Goal: Task Accomplishment & Management: Manage account settings

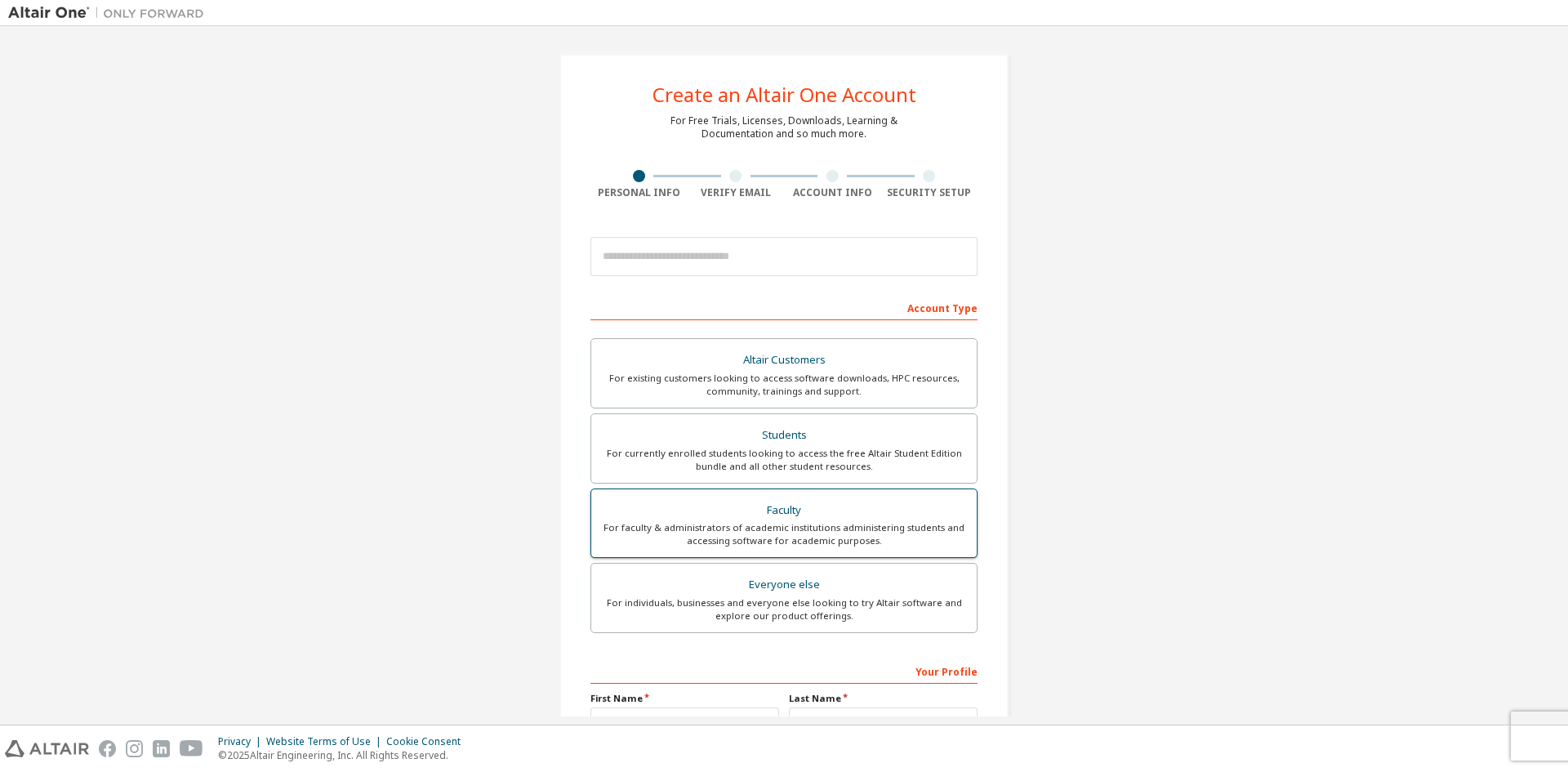
click at [790, 534] on div "For faculty & administrators of academic institutions administering students an…" at bounding box center [784, 533] width 366 height 27
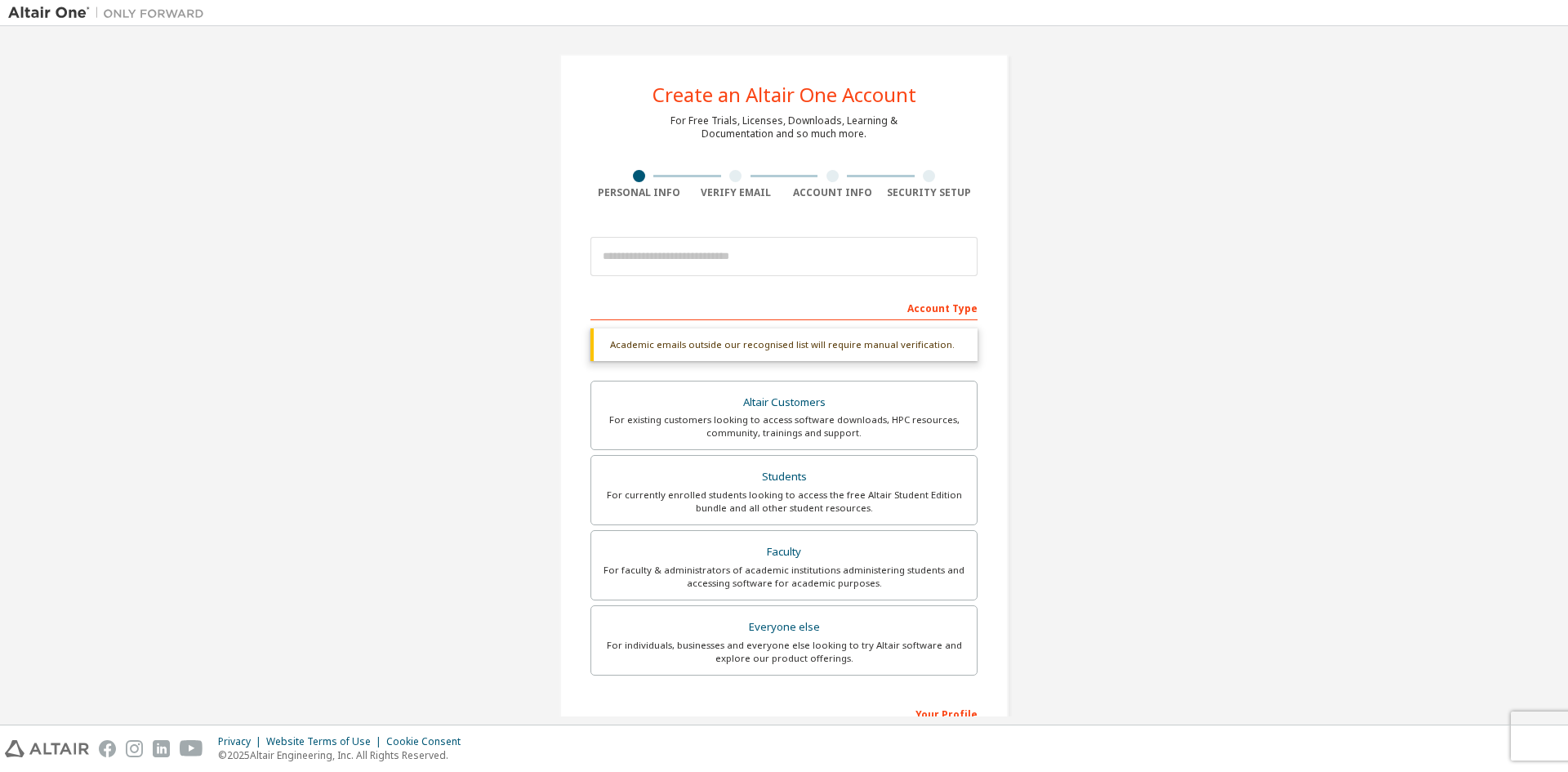
click at [715, 306] on div "Account Type" at bounding box center [784, 307] width 388 height 27
click at [695, 254] on input "email" at bounding box center [784, 256] width 388 height 39
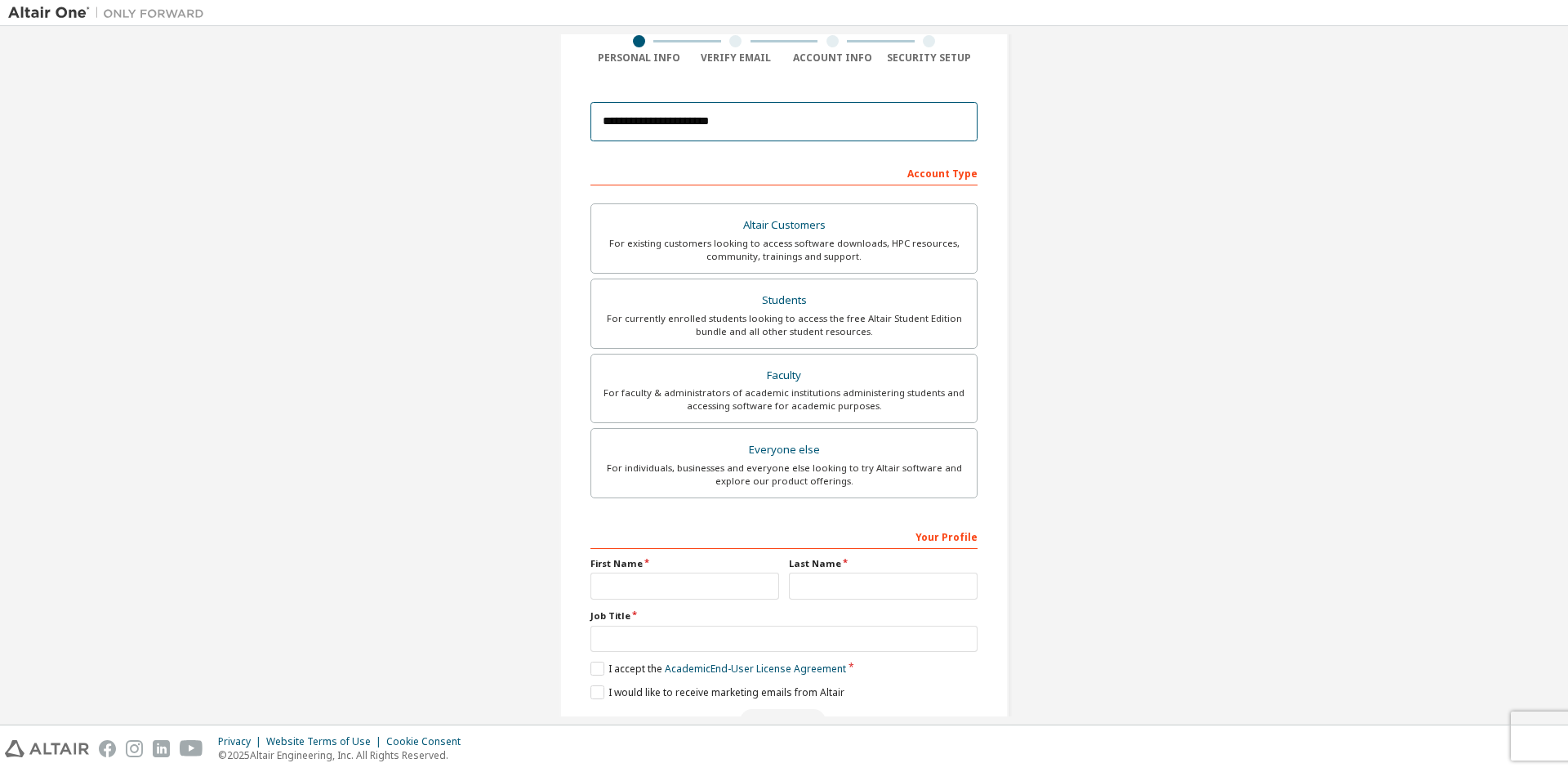
scroll to position [164, 0]
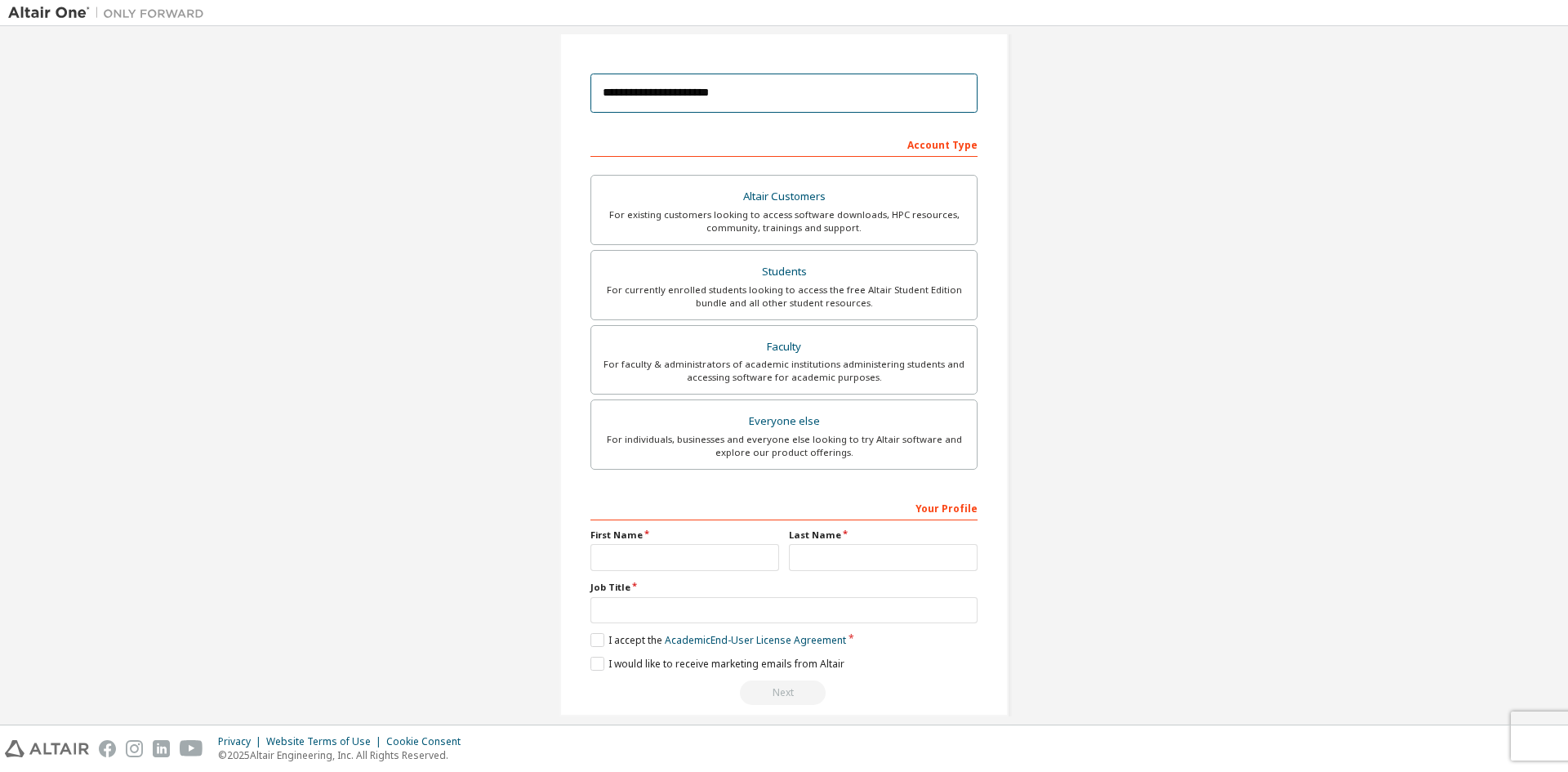
type input "**********"
click at [701, 565] on input "text" at bounding box center [684, 557] width 188 height 27
type input "*****"
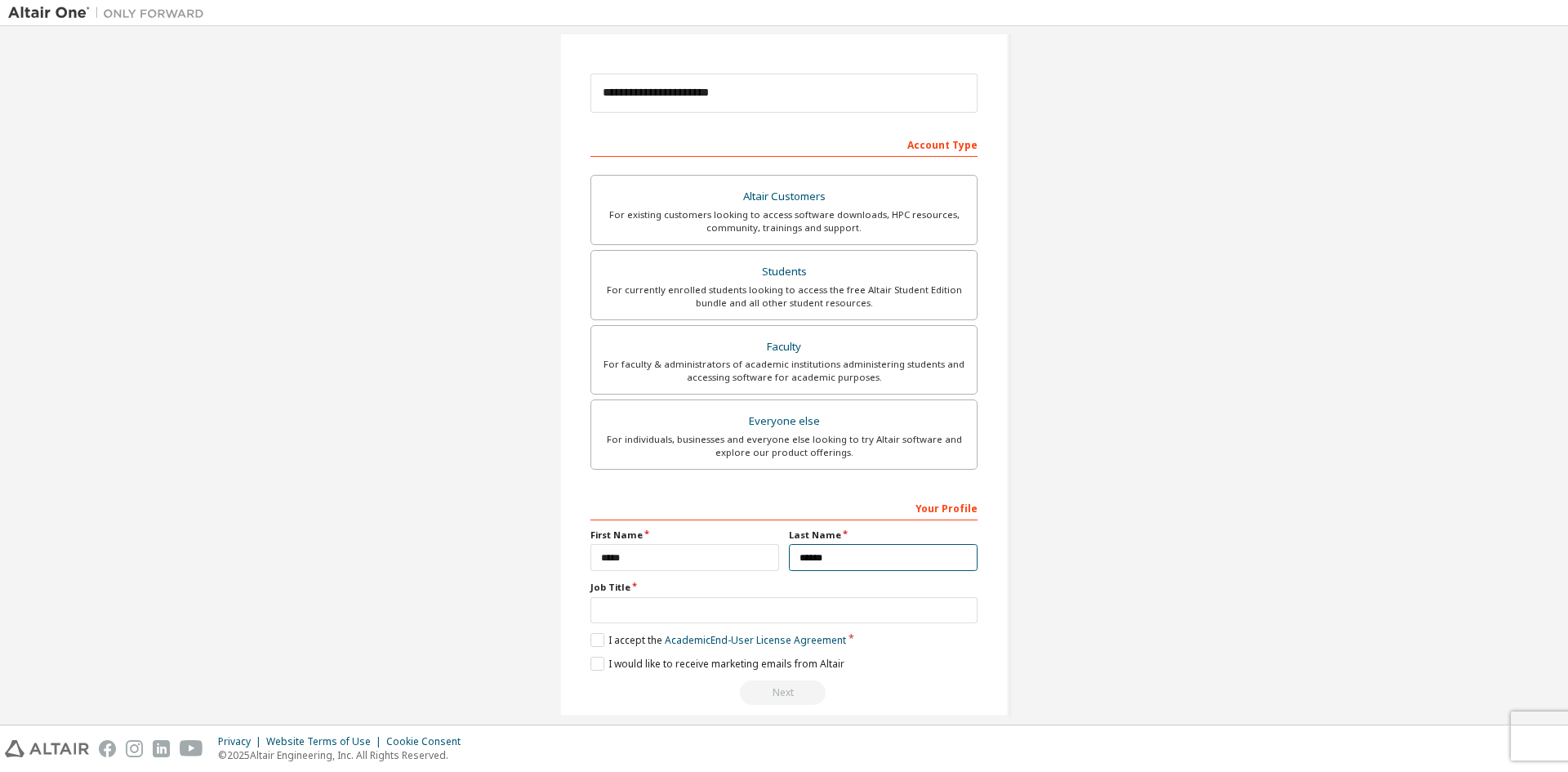
type input "******"
type input "**********"
click at [595, 639] on label "I accept the Academic End-User License Agreement" at bounding box center [718, 640] width 255 height 14
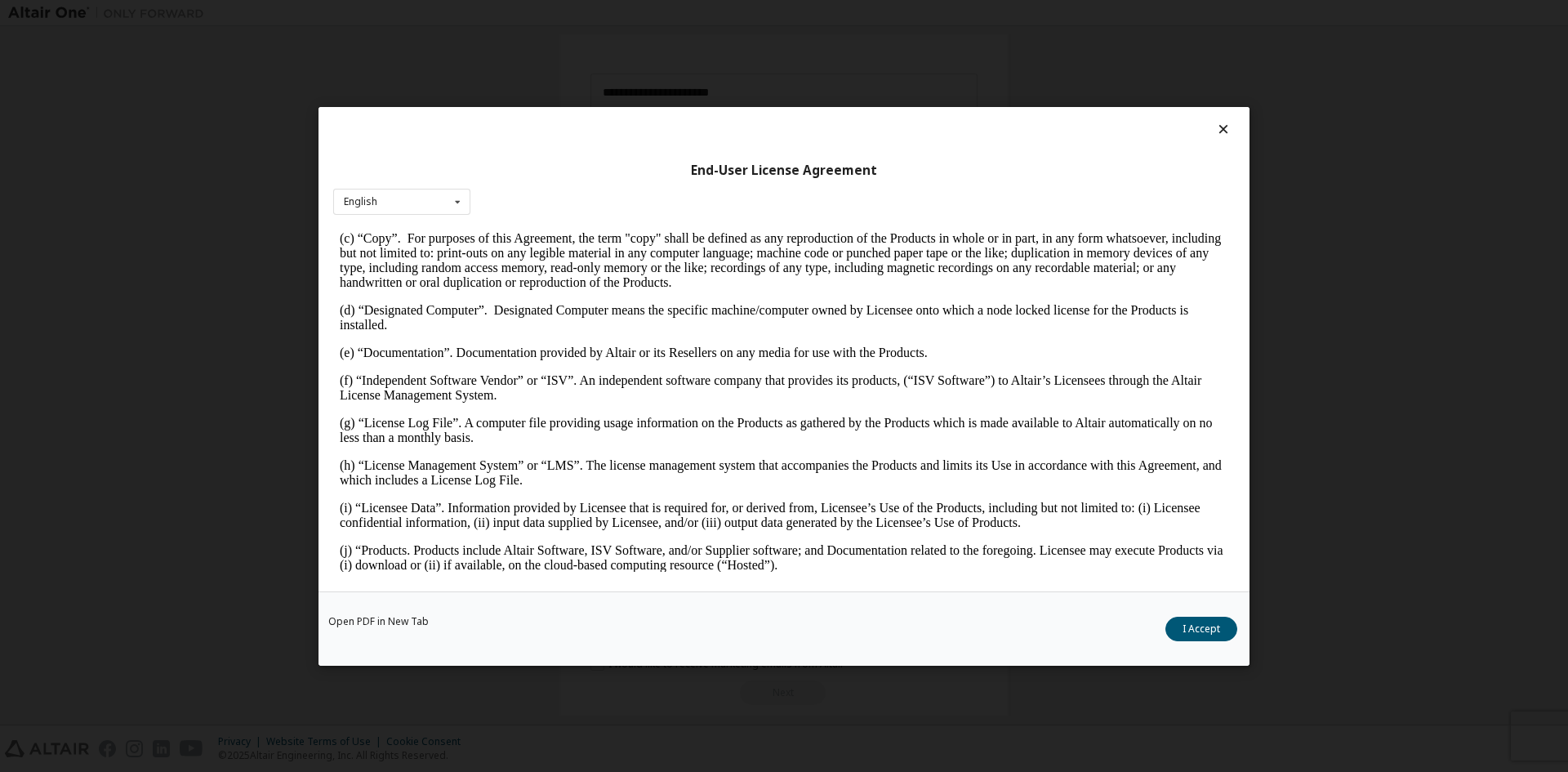
scroll to position [572, 0]
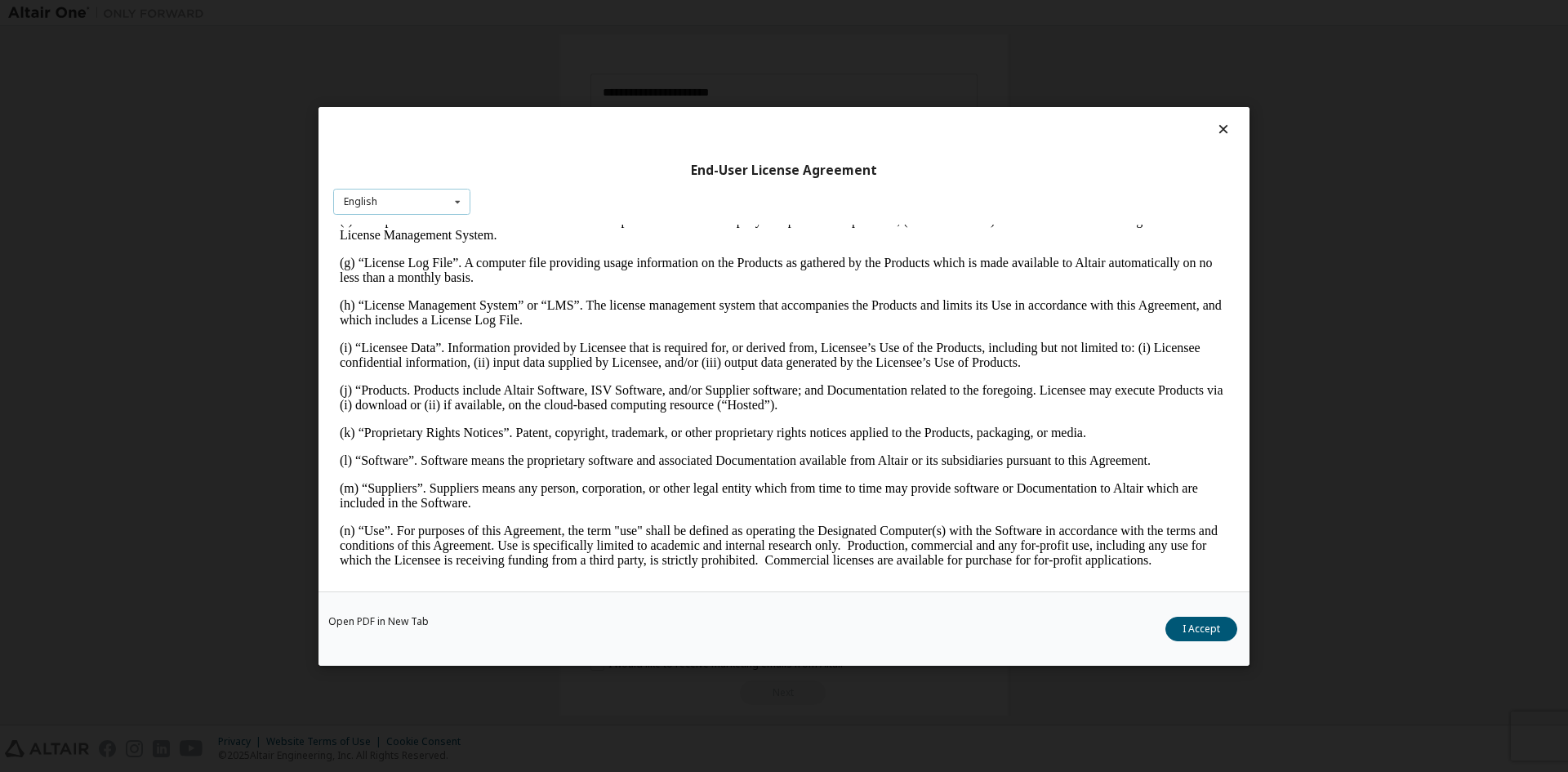
click at [425, 196] on div "English English" at bounding box center [401, 200] width 137 height 27
click at [1215, 625] on button "I Accept" at bounding box center [1201, 627] width 72 height 25
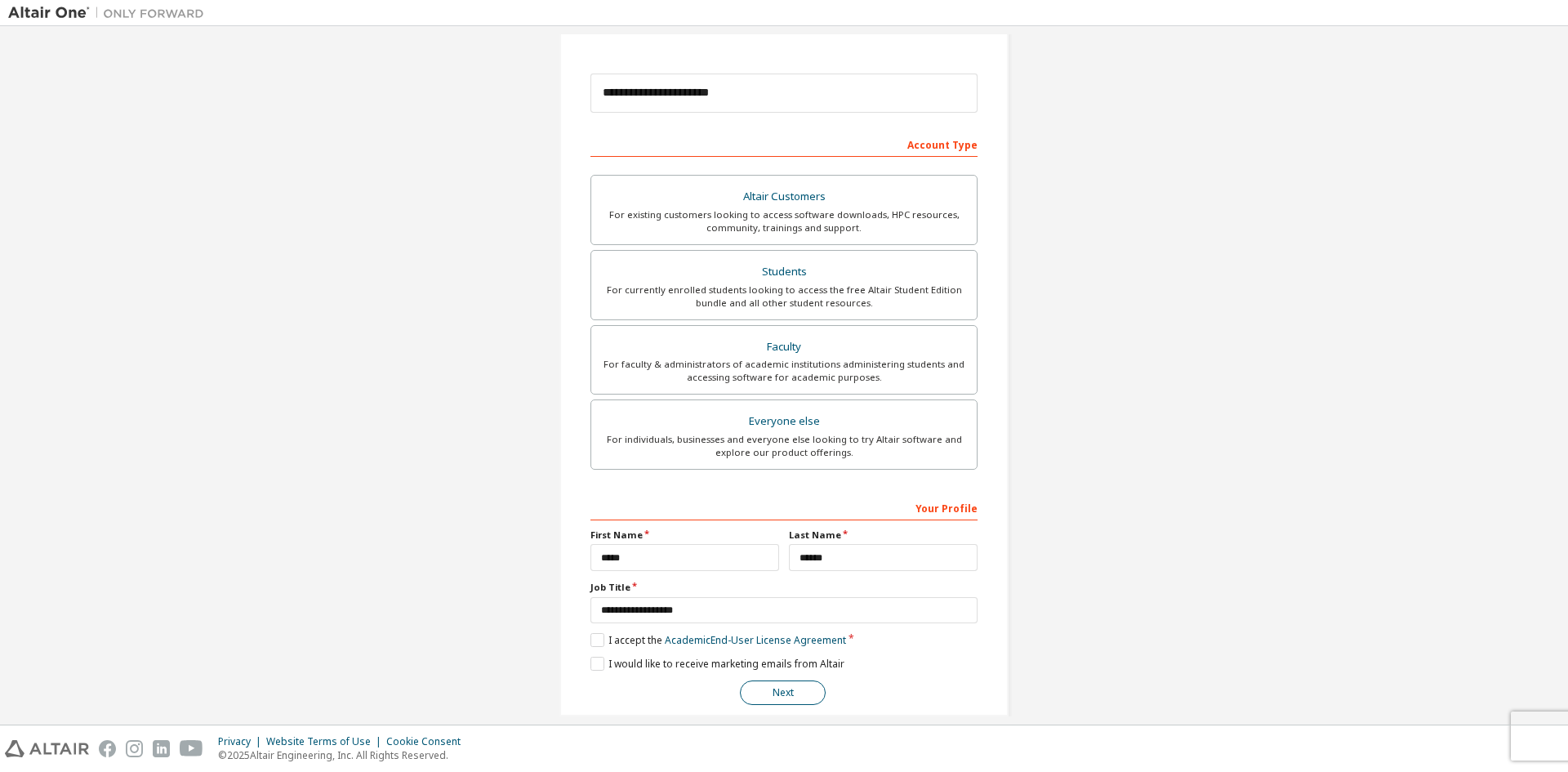
click at [756, 692] on button "Next" at bounding box center [782, 692] width 86 height 25
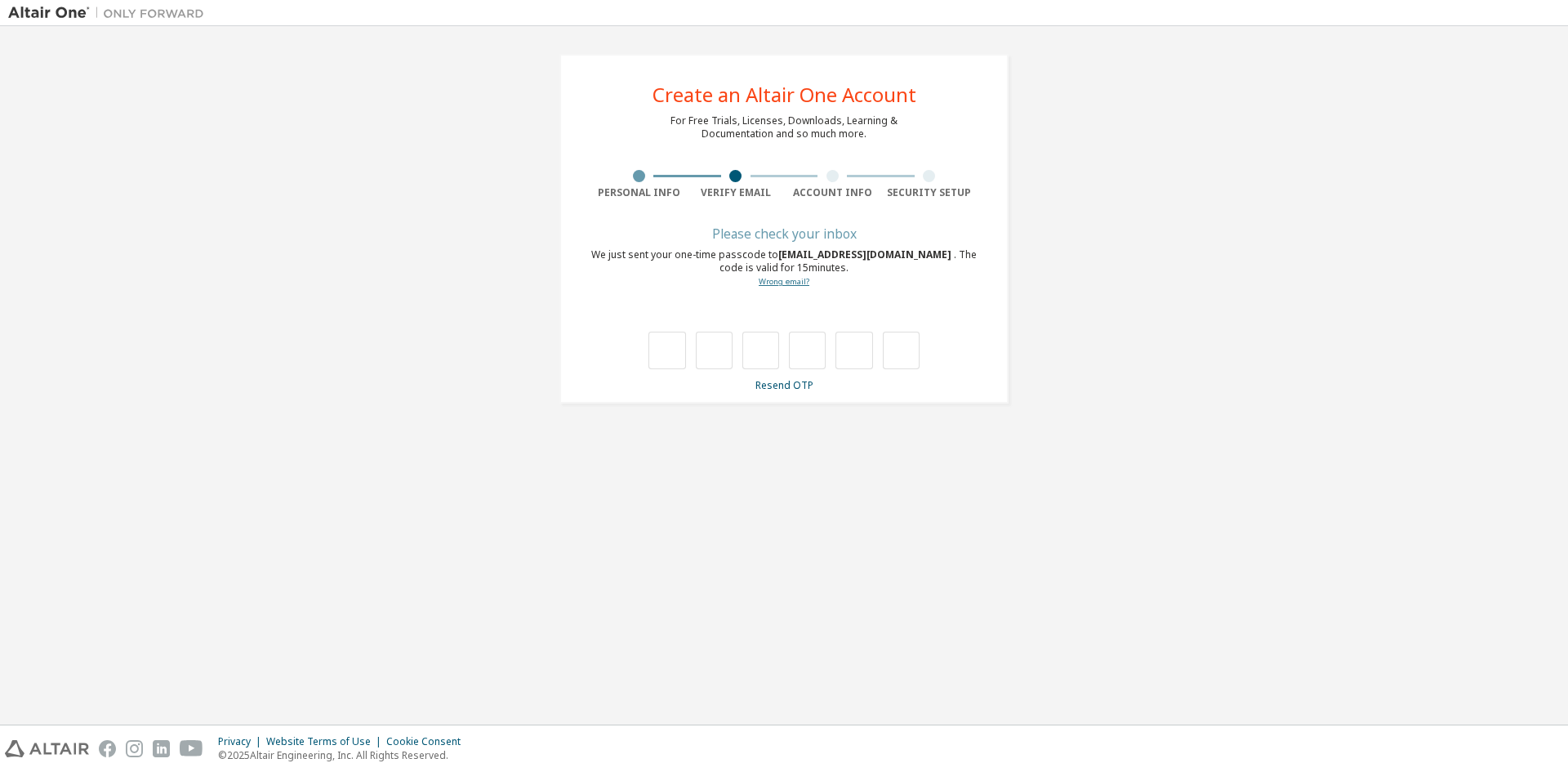
click at [782, 286] on link "Wrong email?" at bounding box center [783, 281] width 50 height 11
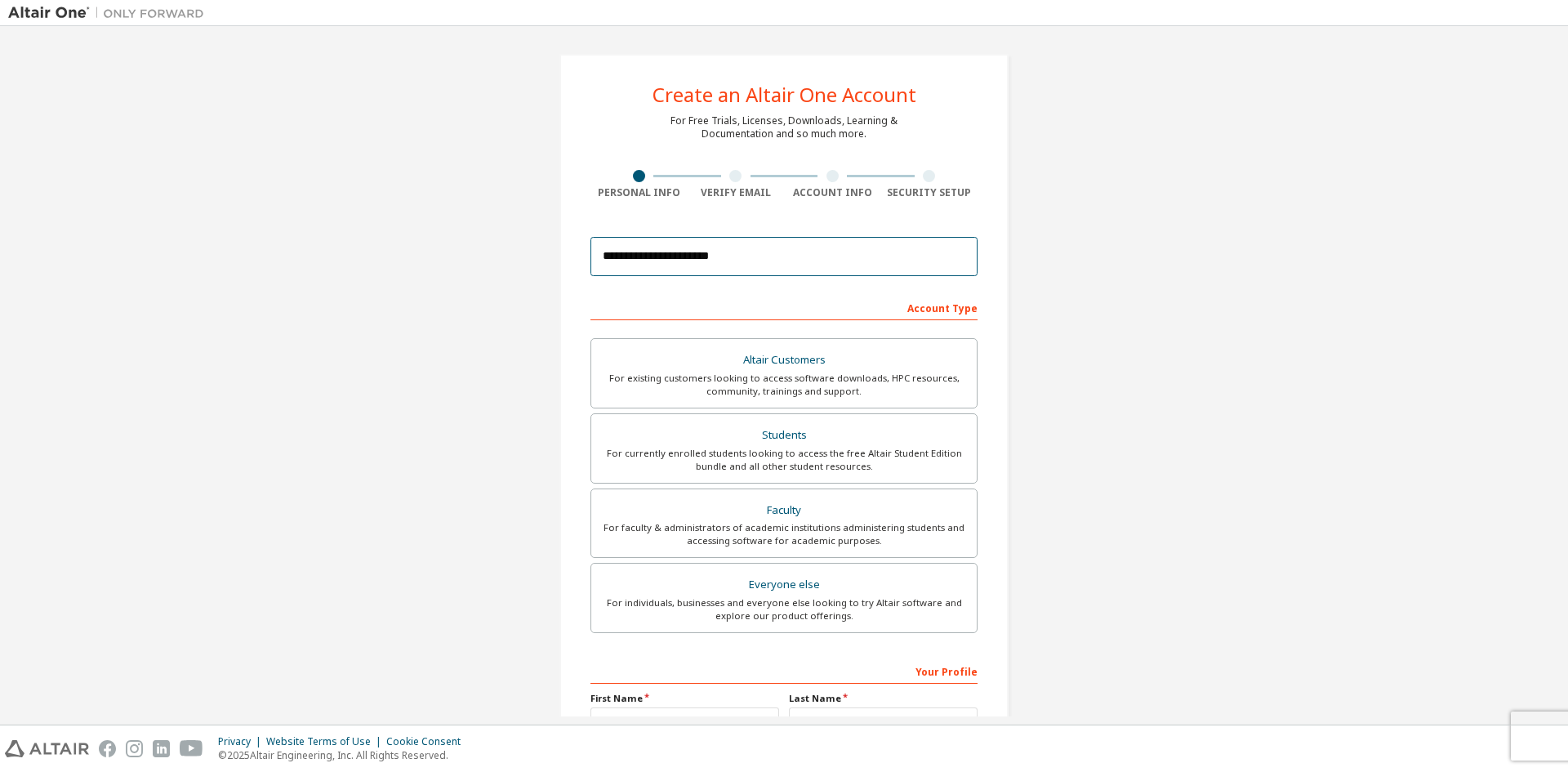
click at [687, 254] on input "**********" at bounding box center [784, 256] width 388 height 39
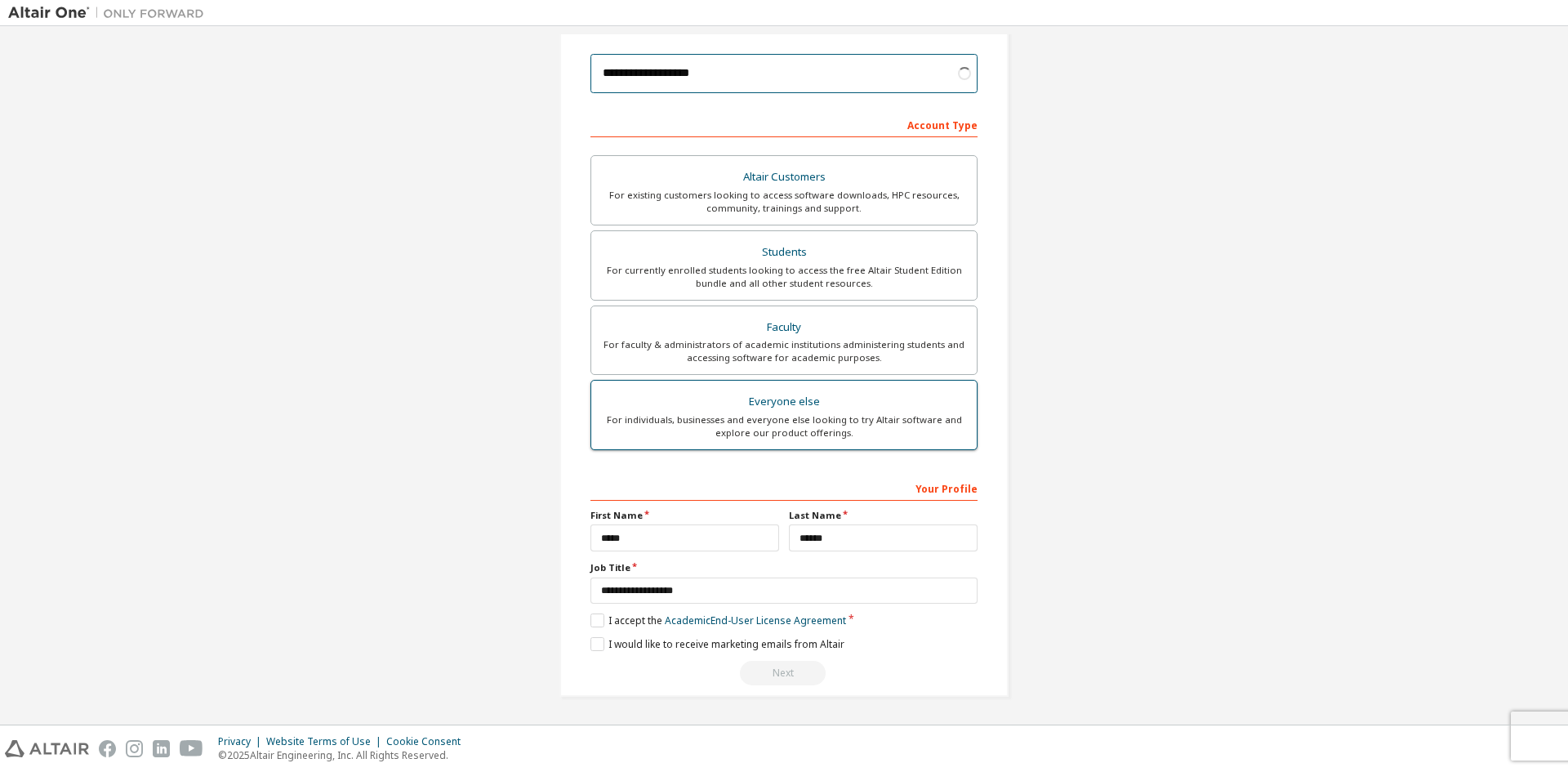
scroll to position [102, 0]
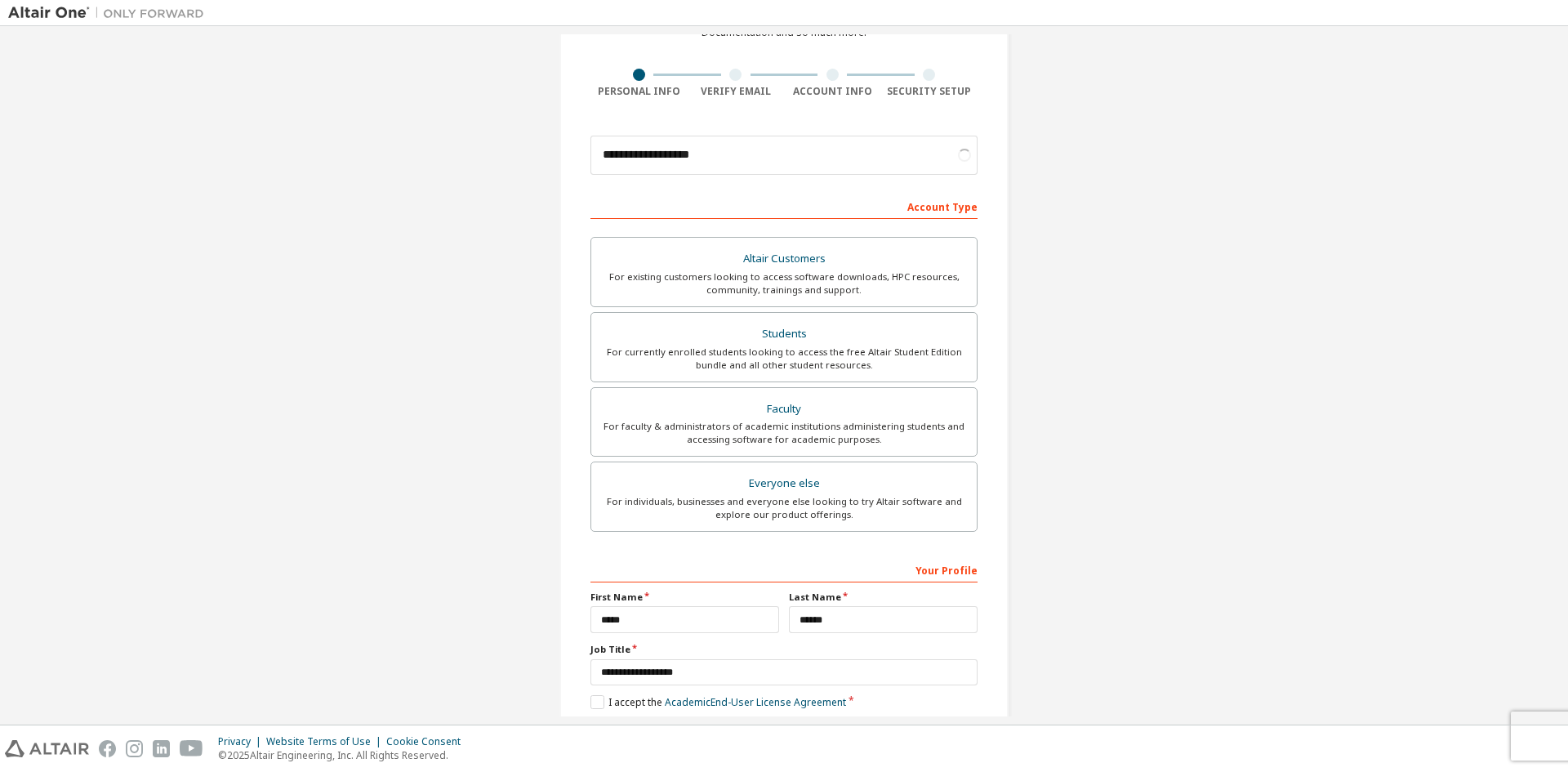
click at [1301, 301] on div "**********" at bounding box center [784, 365] width 1552 height 865
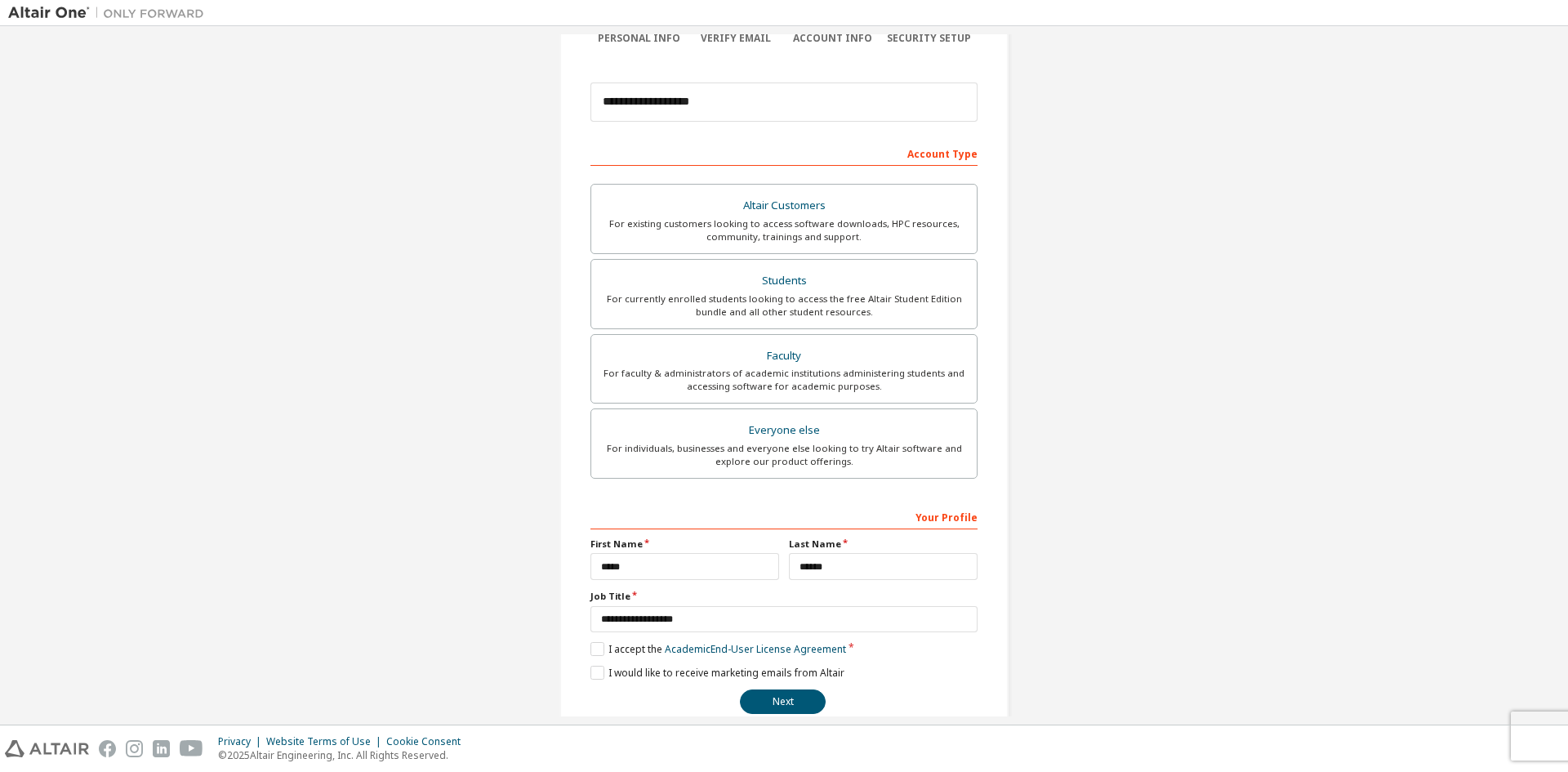
scroll to position [183, 0]
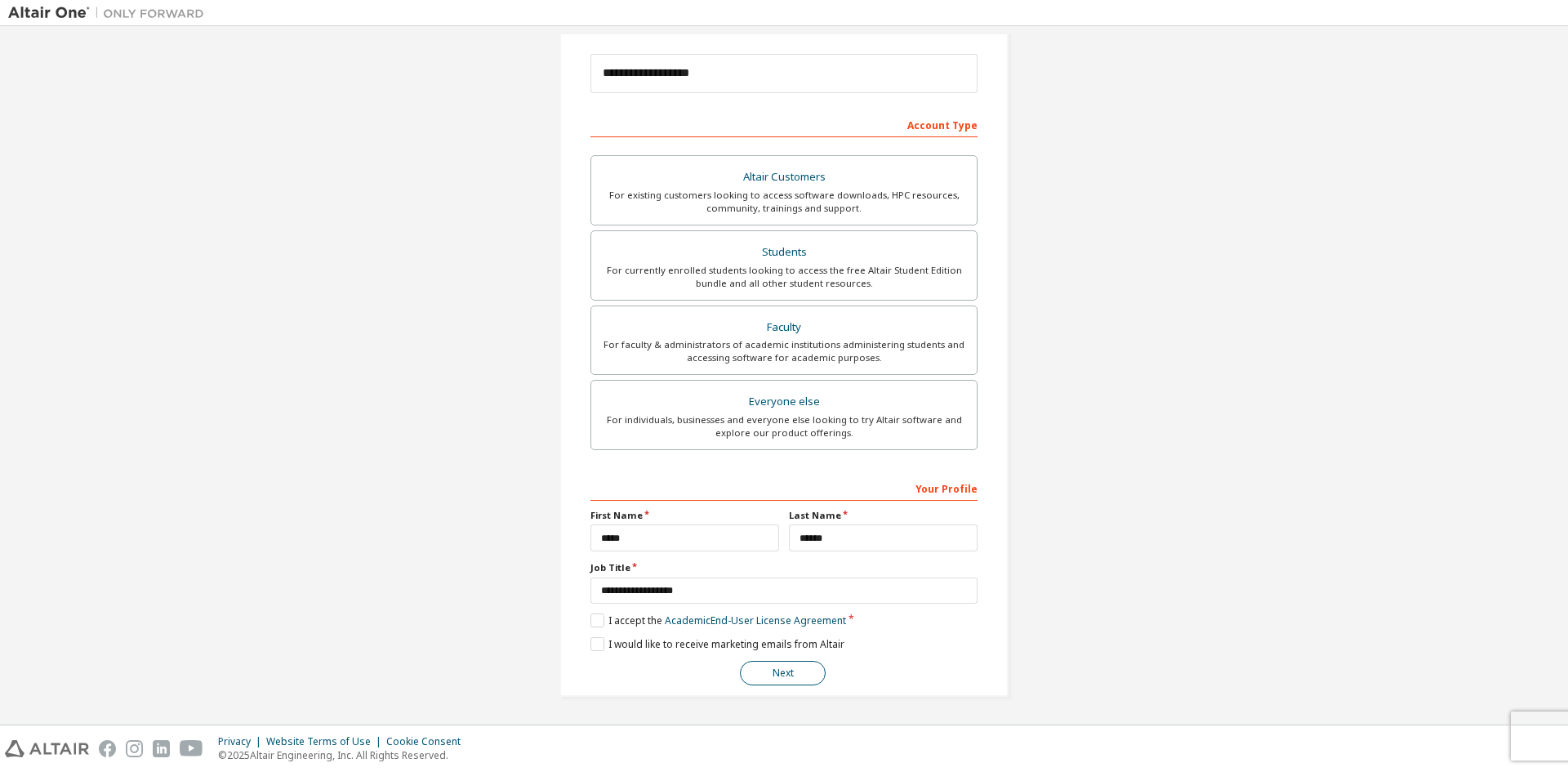
click at [767, 667] on button "Next" at bounding box center [782, 672] width 86 height 25
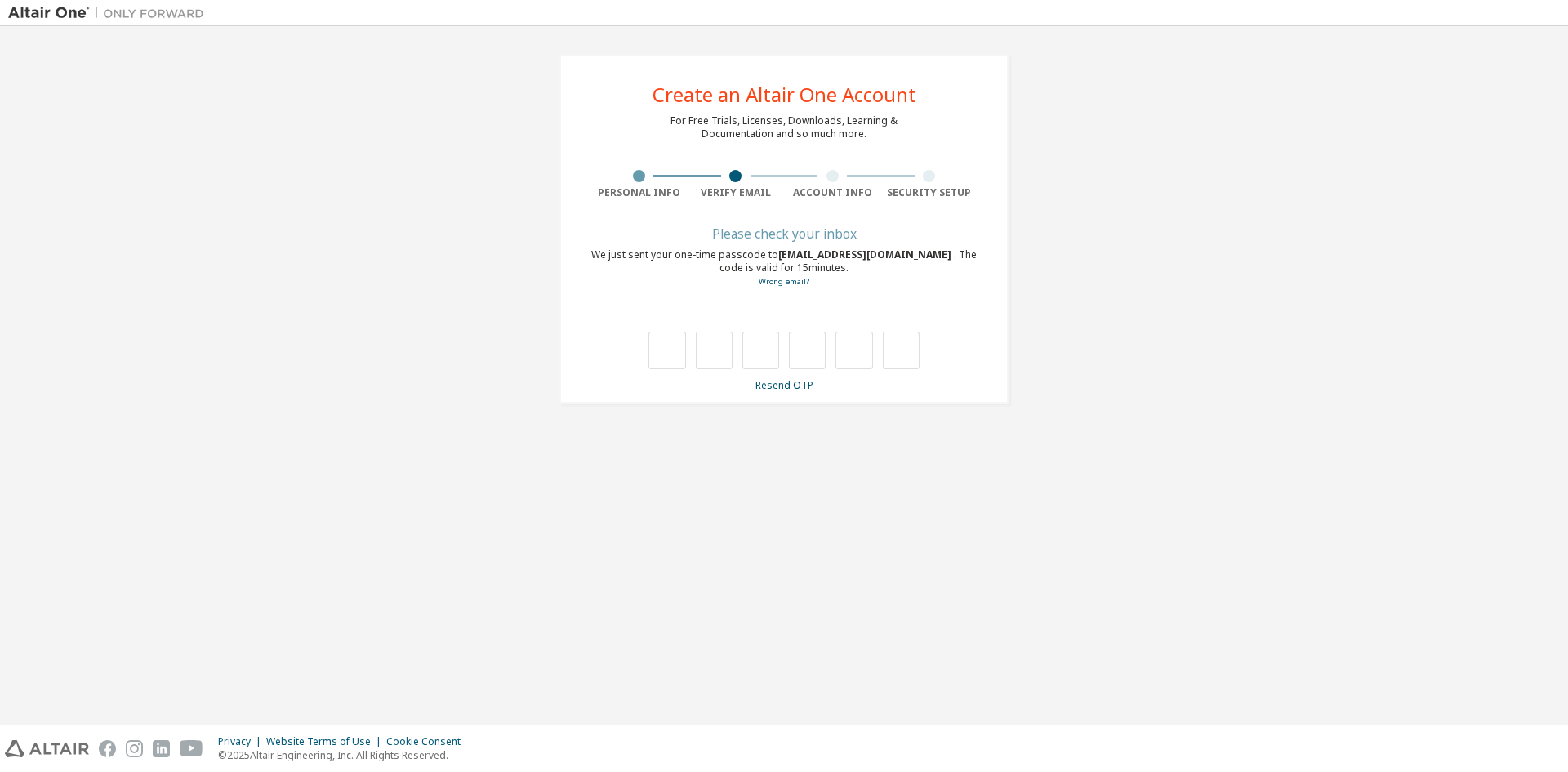
scroll to position [0, 0]
click at [778, 281] on link "Wrong email?" at bounding box center [783, 281] width 50 height 11
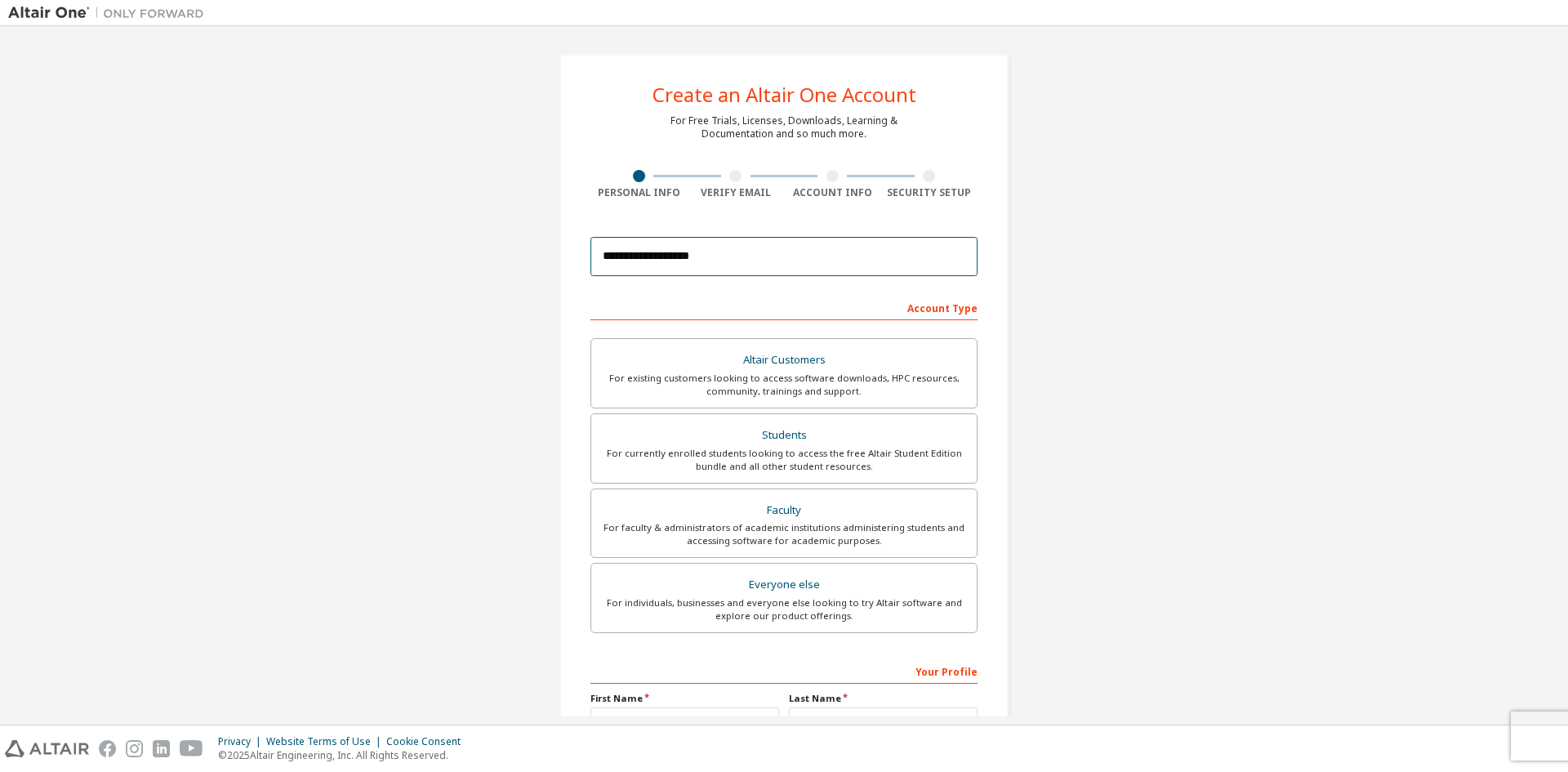
click at [659, 257] on input "**********" at bounding box center [784, 256] width 388 height 39
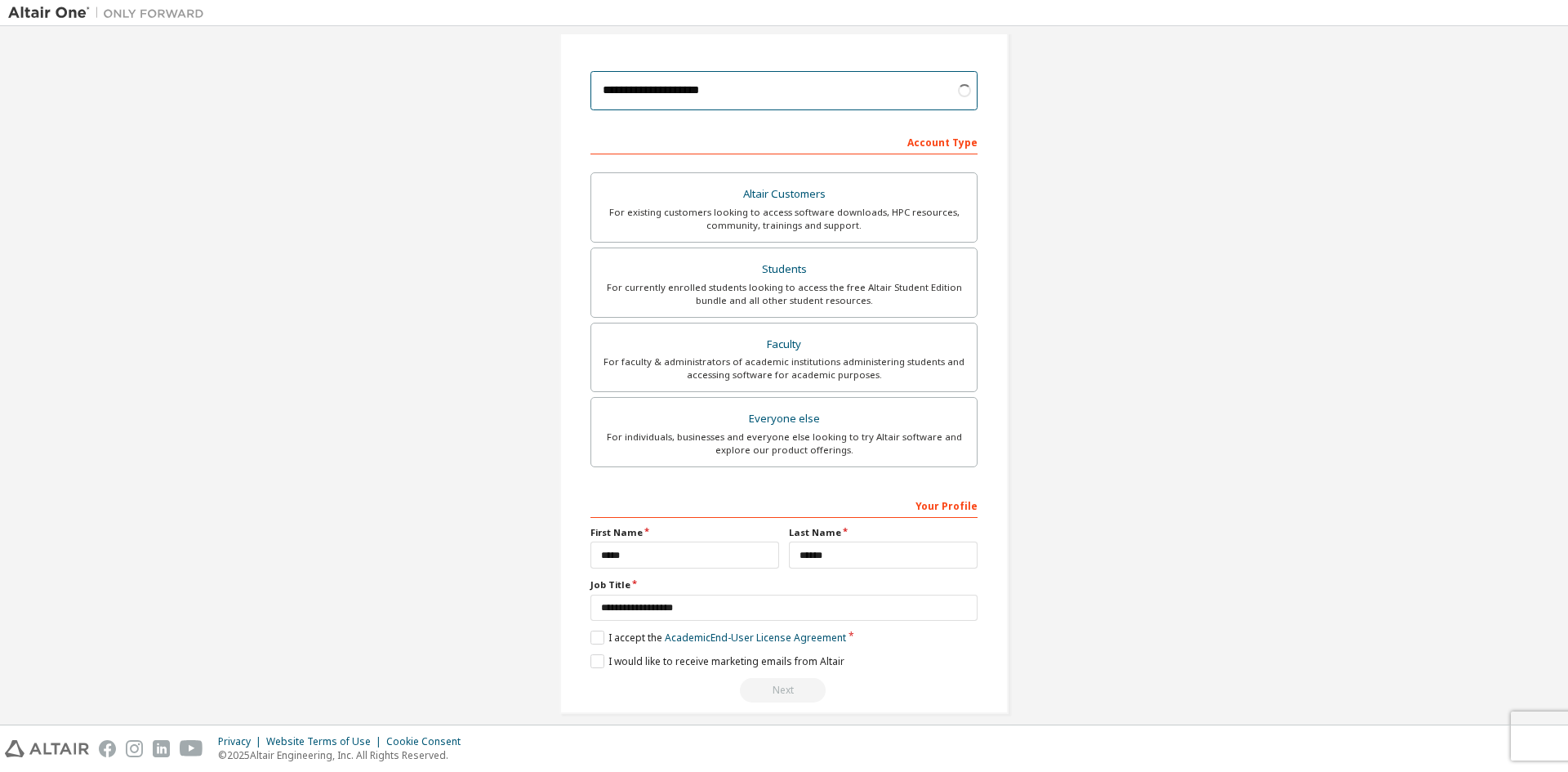
scroll to position [183, 0]
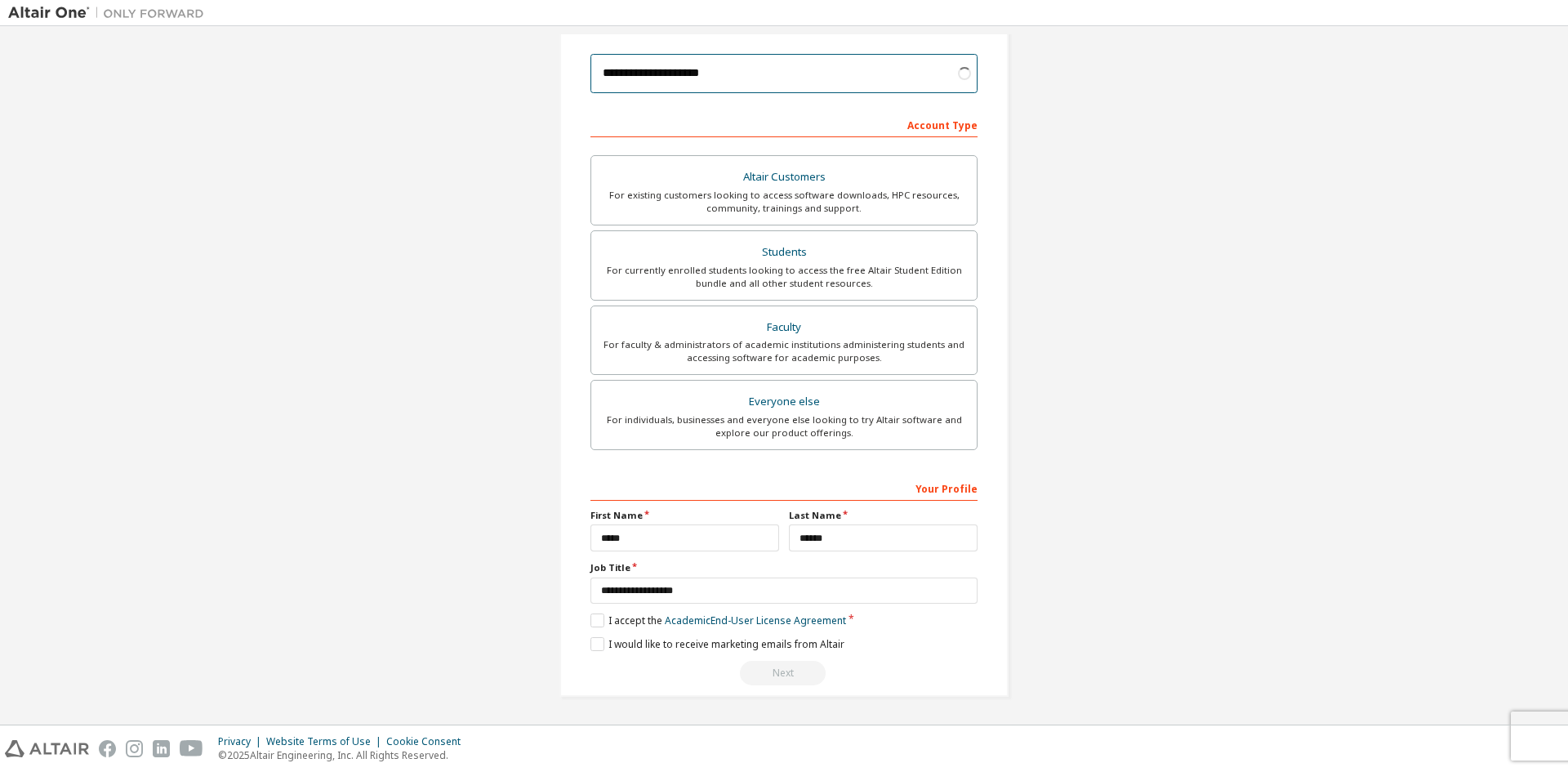
type input "**********"
click at [1072, 408] on div "**********" at bounding box center [784, 283] width 1552 height 865
click at [758, 678] on button "Next" at bounding box center [782, 672] width 86 height 25
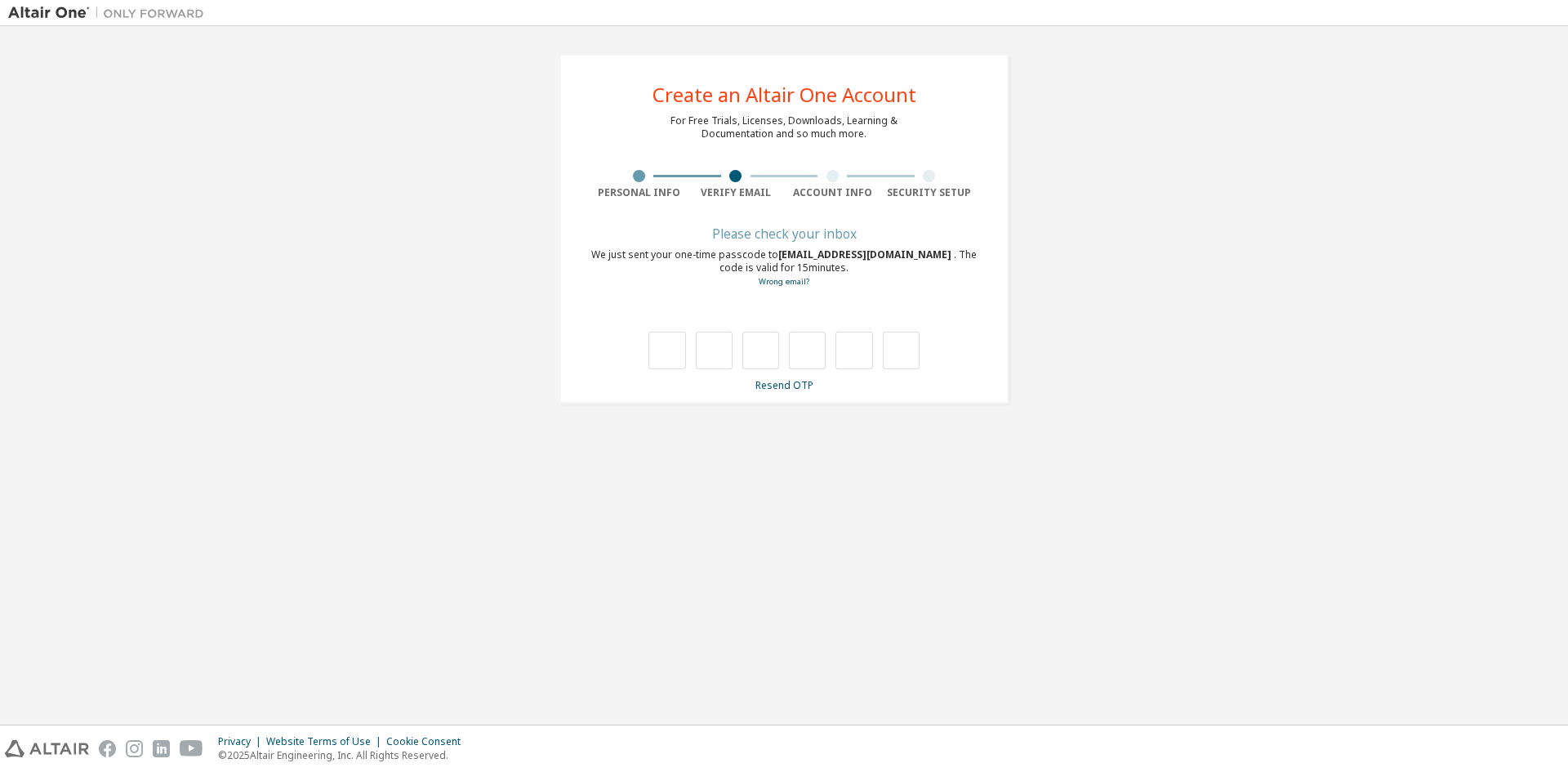
type input "*"
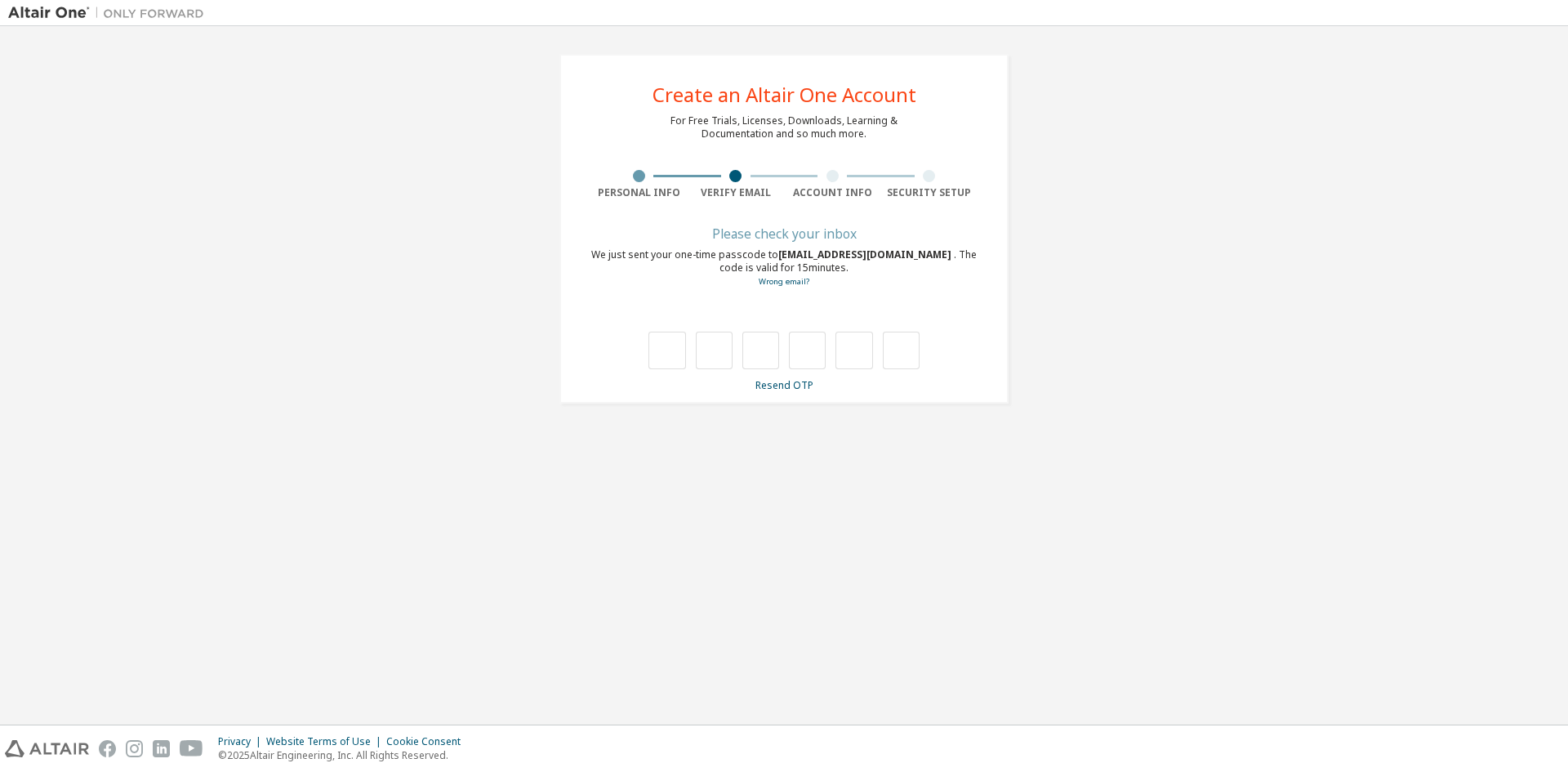
type input "*"
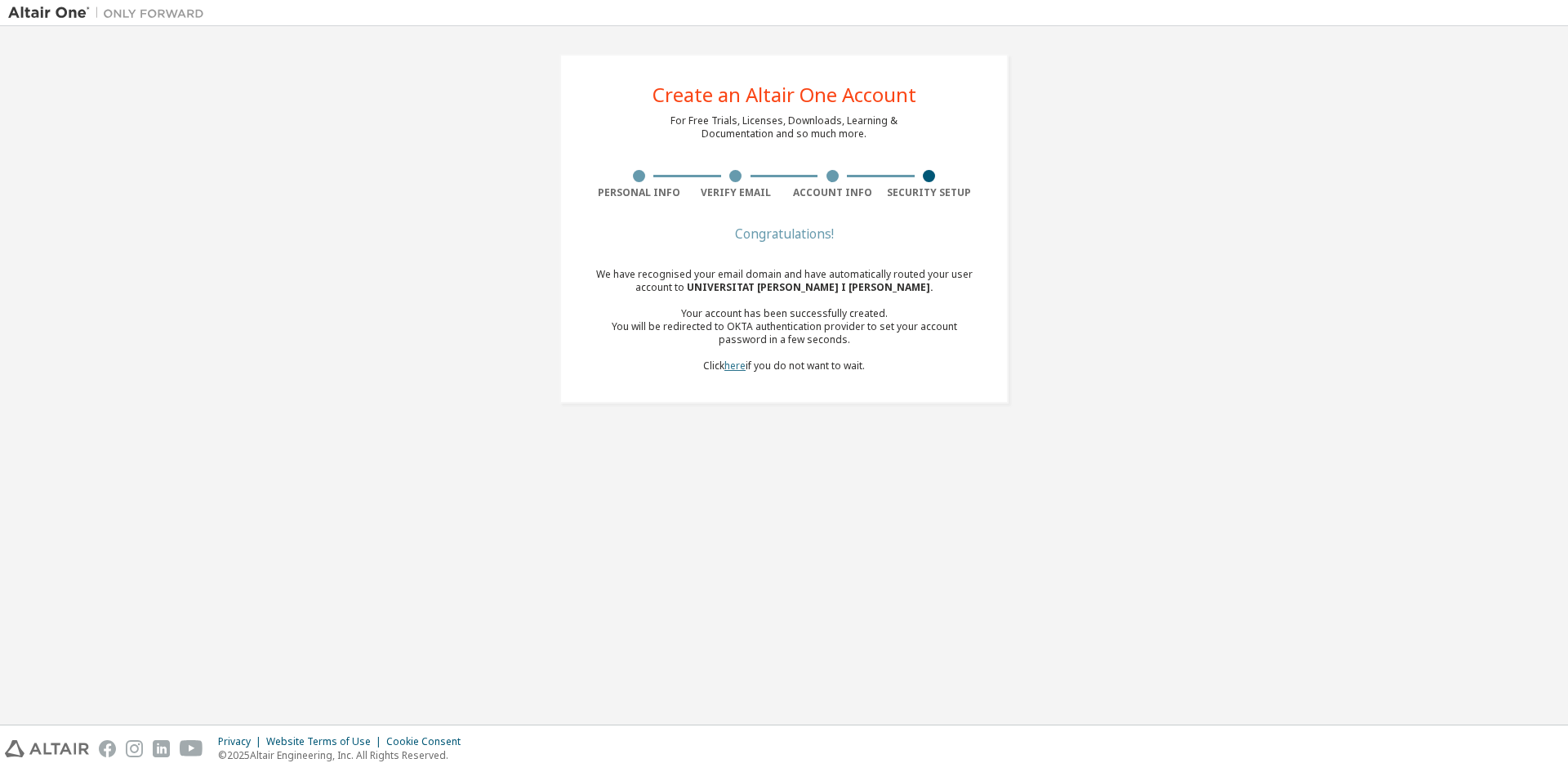
click at [739, 367] on link "here" at bounding box center [736, 366] width 22 height 14
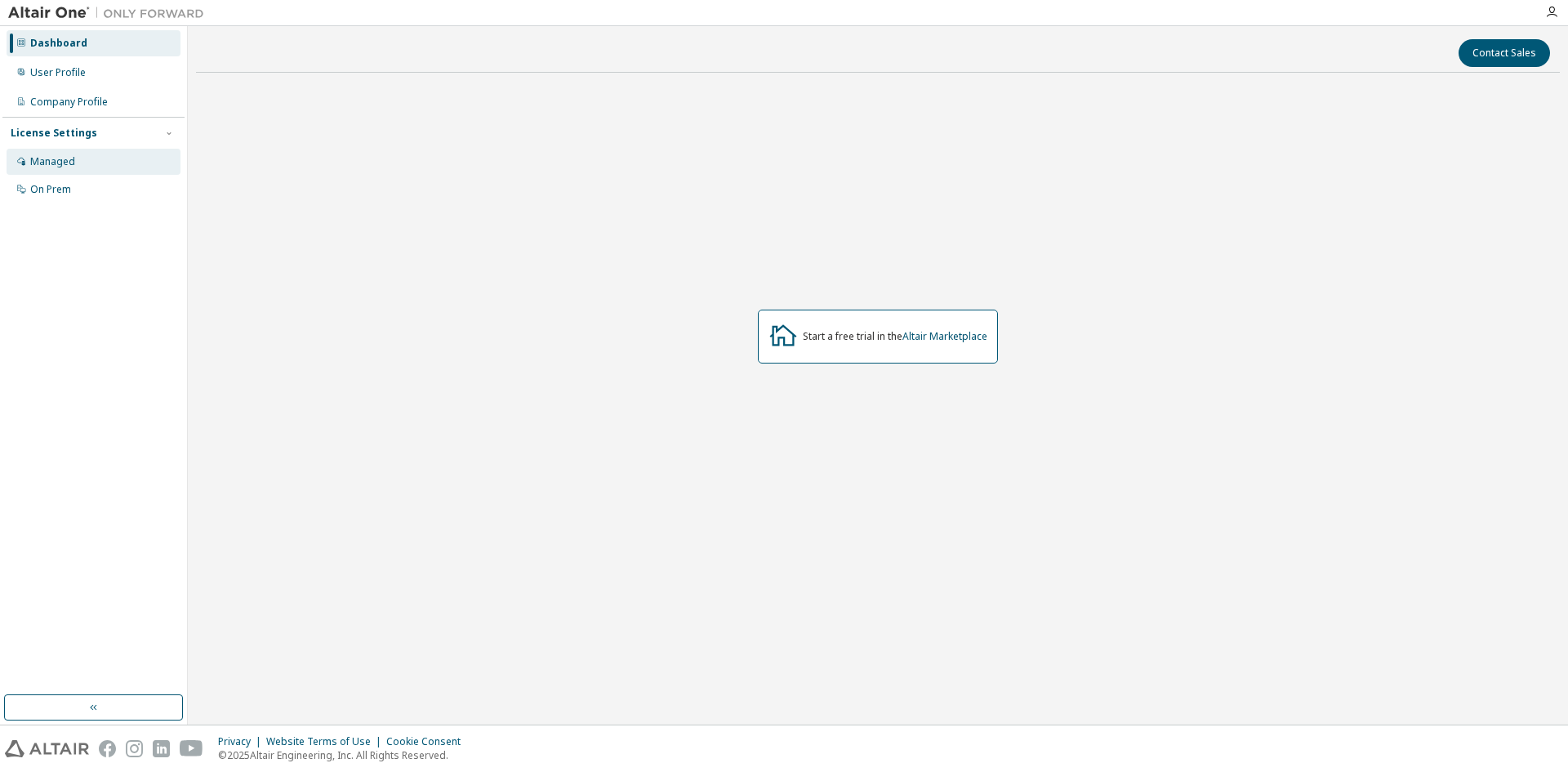
click at [59, 159] on div "Managed" at bounding box center [53, 161] width 45 height 13
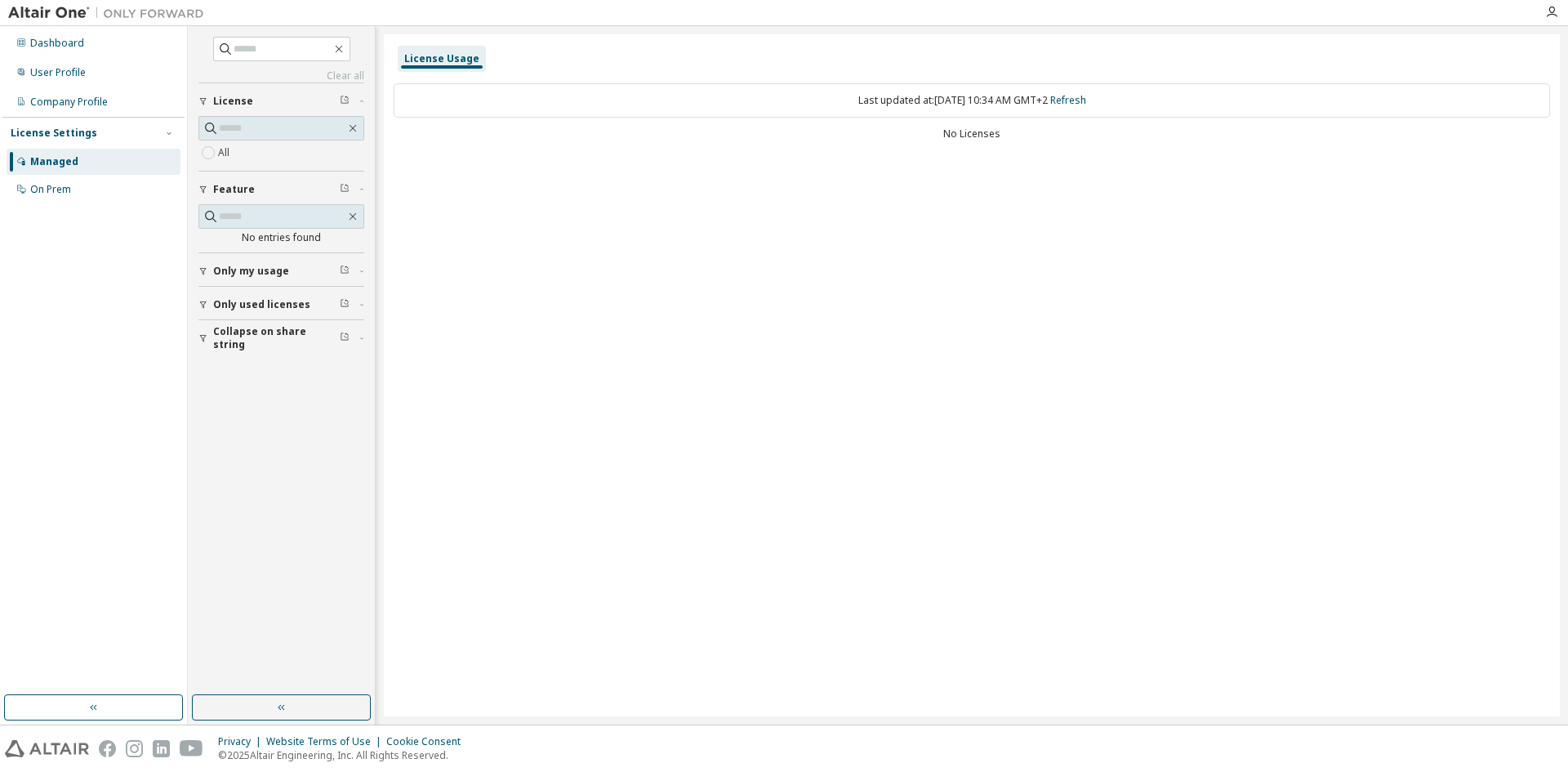
click at [207, 267] on icon "button" at bounding box center [203, 271] width 10 height 10
click at [203, 353] on icon "button" at bounding box center [203, 352] width 7 height 7
click at [90, 191] on div "On Prem" at bounding box center [94, 189] width 174 height 27
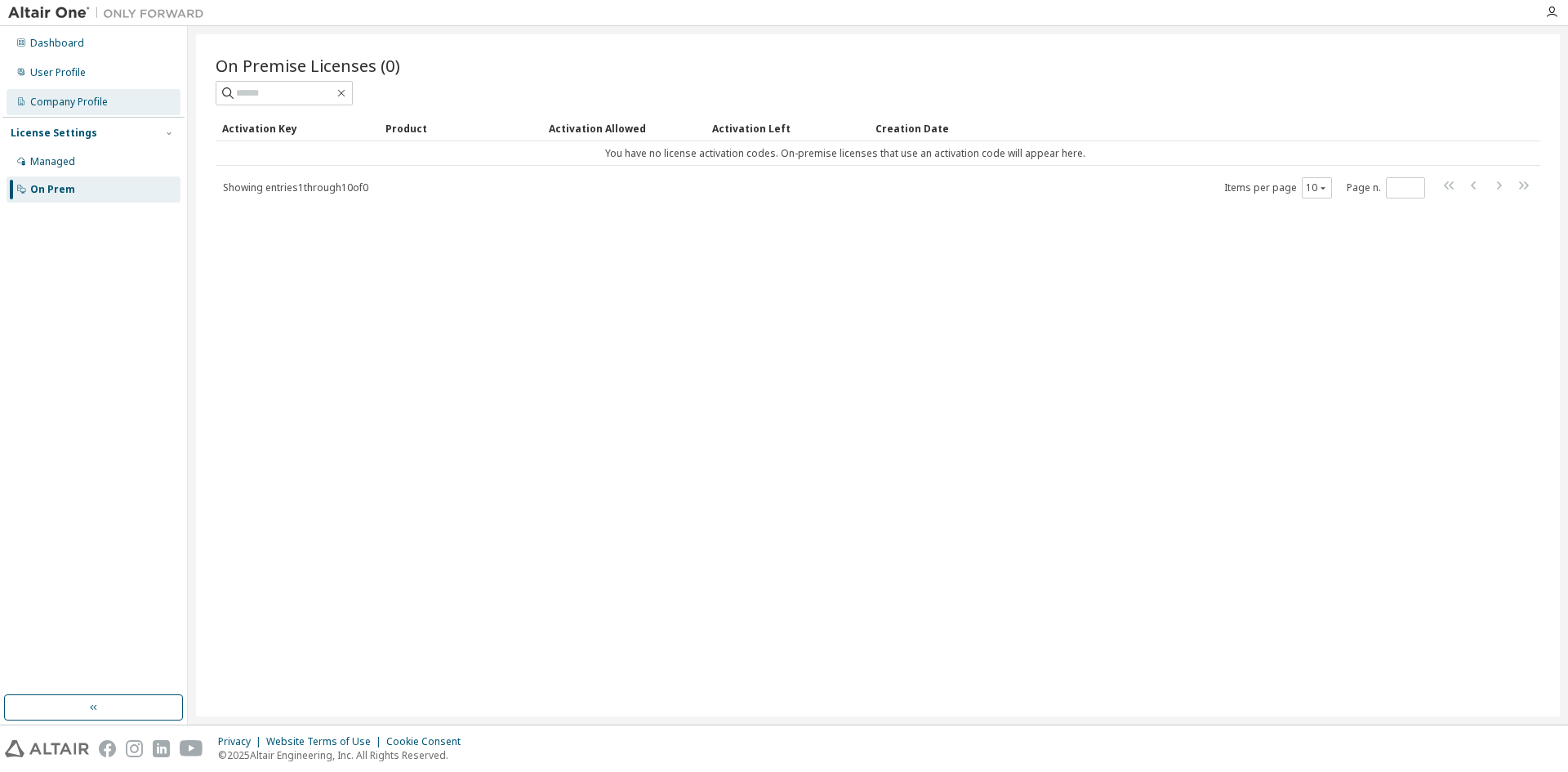
click at [69, 101] on div "Company Profile" at bounding box center [69, 102] width 78 height 13
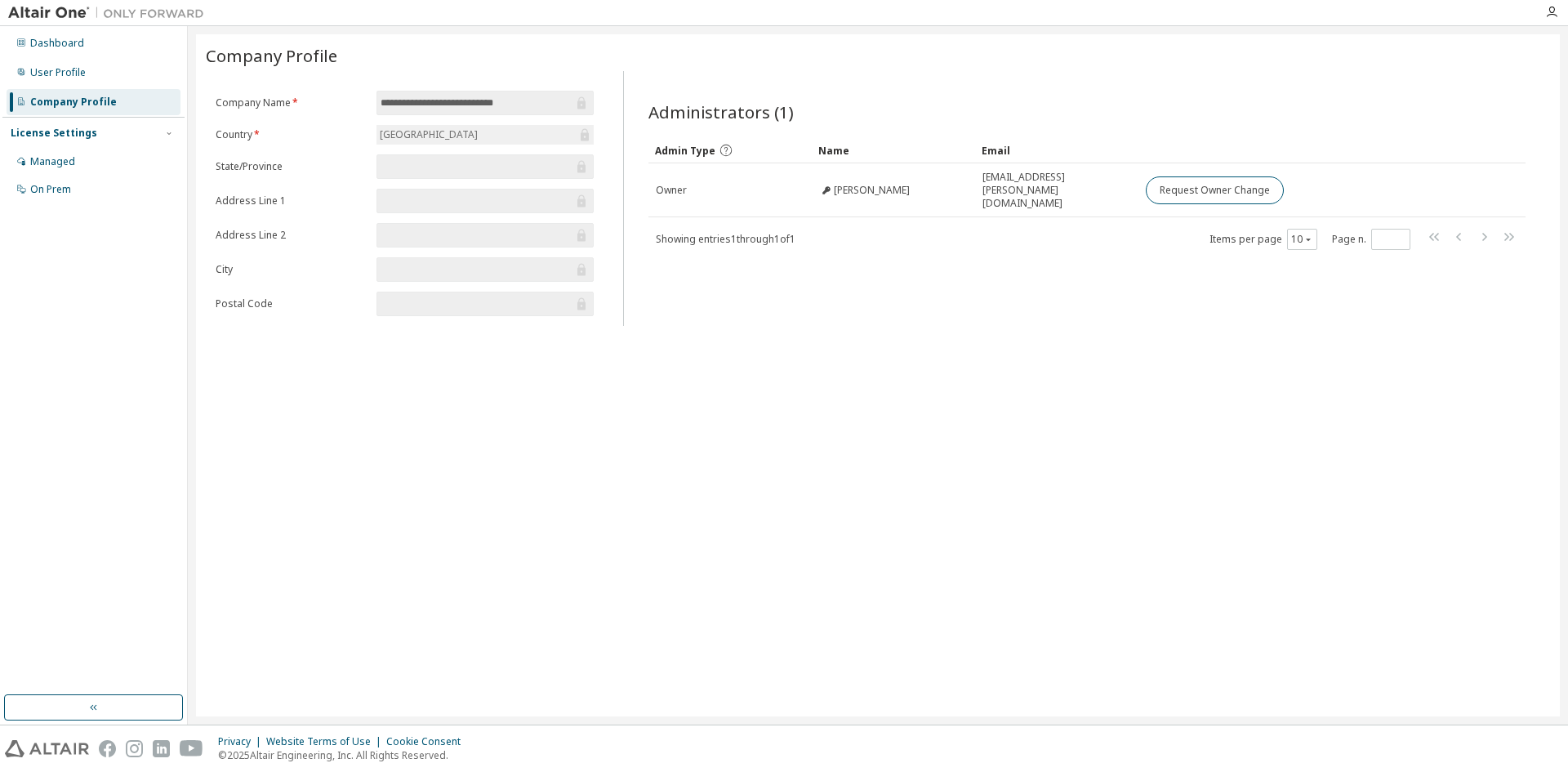
click at [889, 302] on div "Administrators (1) Clear Load Save Save As Field Operator Value Select filter S…" at bounding box center [1087, 203] width 916 height 245
click at [858, 247] on div "Administrators (1) Clear Load Save Save As Field Operator Value Select filter S…" at bounding box center [1087, 203] width 916 height 245
click at [781, 289] on div "Administrators (1) Clear Load Save Save As Field Operator Value Select filter S…" at bounding box center [1087, 203] width 916 height 245
click at [72, 77] on div "User Profile" at bounding box center [58, 72] width 55 height 13
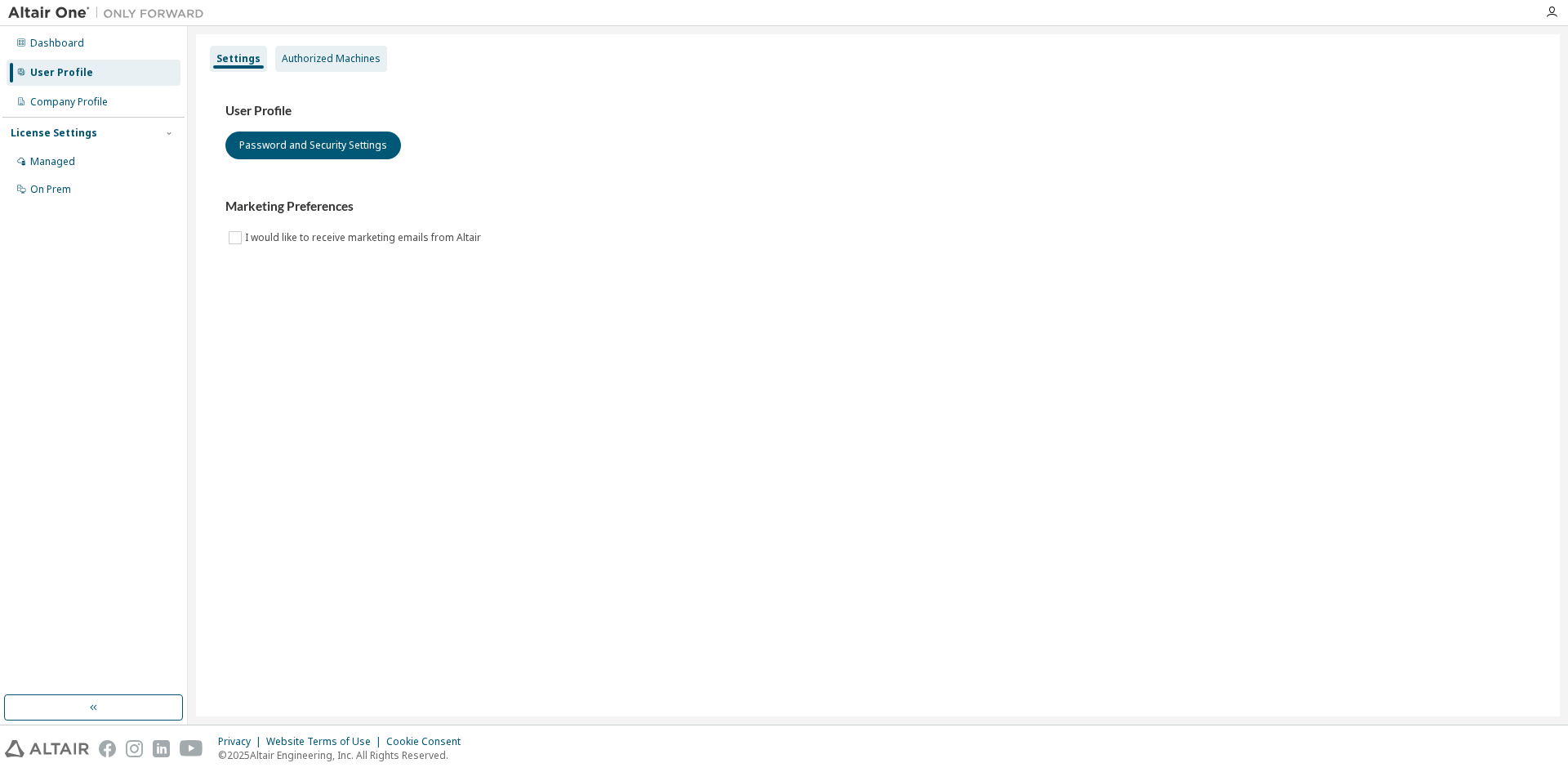
click at [318, 59] on div "Authorized Machines" at bounding box center [331, 58] width 99 height 13
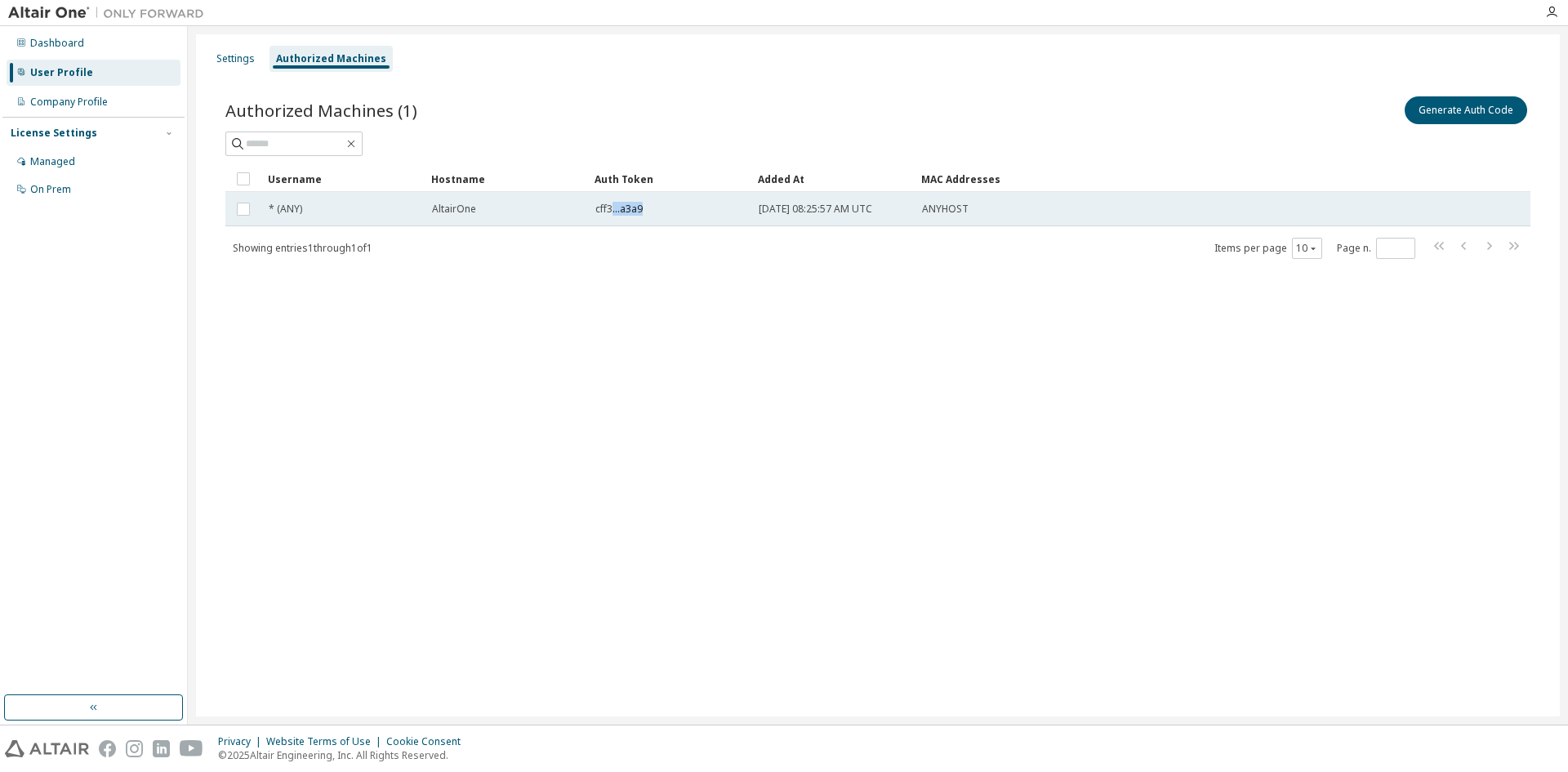
drag, startPoint x: 610, startPoint y: 207, endPoint x: 673, endPoint y: 207, distance: 63.0
click at [673, 207] on div "cff3...a3a9" at bounding box center [670, 208] width 149 height 13
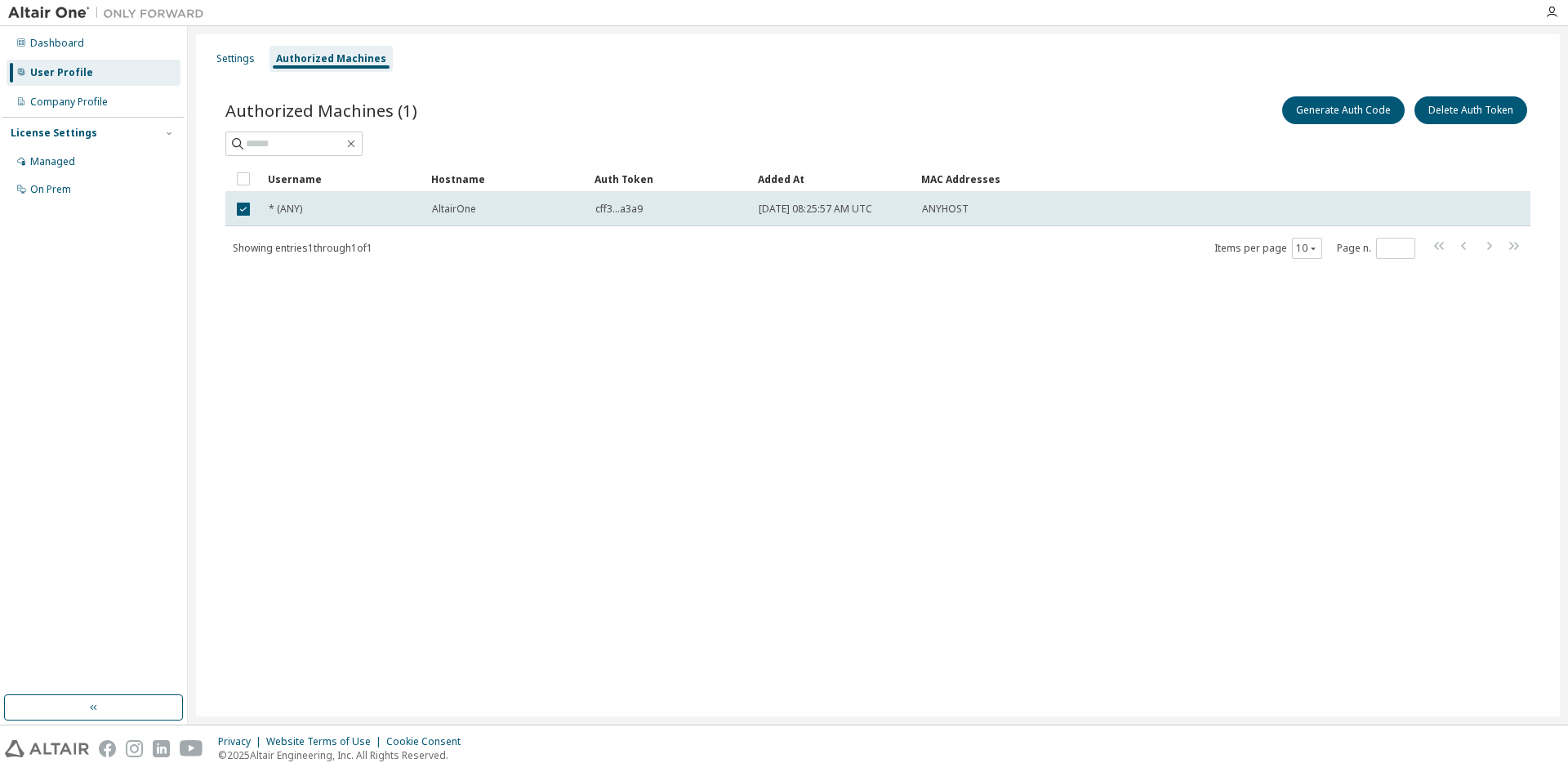
click at [281, 397] on div "Settings Authorized Machines Authorized Machines (1) Generate Auth Code Delete …" at bounding box center [878, 376] width 1364 height 682
click at [638, 340] on div "Settings Authorized Machines Authorized Machines (1) Generate Auth Code Delete …" at bounding box center [878, 376] width 1364 height 682
click at [882, 111] on div "Generate Auth Code Delete Auth Token" at bounding box center [1204, 109] width 653 height 35
click at [616, 322] on div "Settings Authorized Machines Authorized Machines (1) Generate Auth Code Delete …" at bounding box center [878, 376] width 1364 height 682
click at [1358, 108] on button "Generate Auth Code" at bounding box center [1343, 110] width 122 height 28
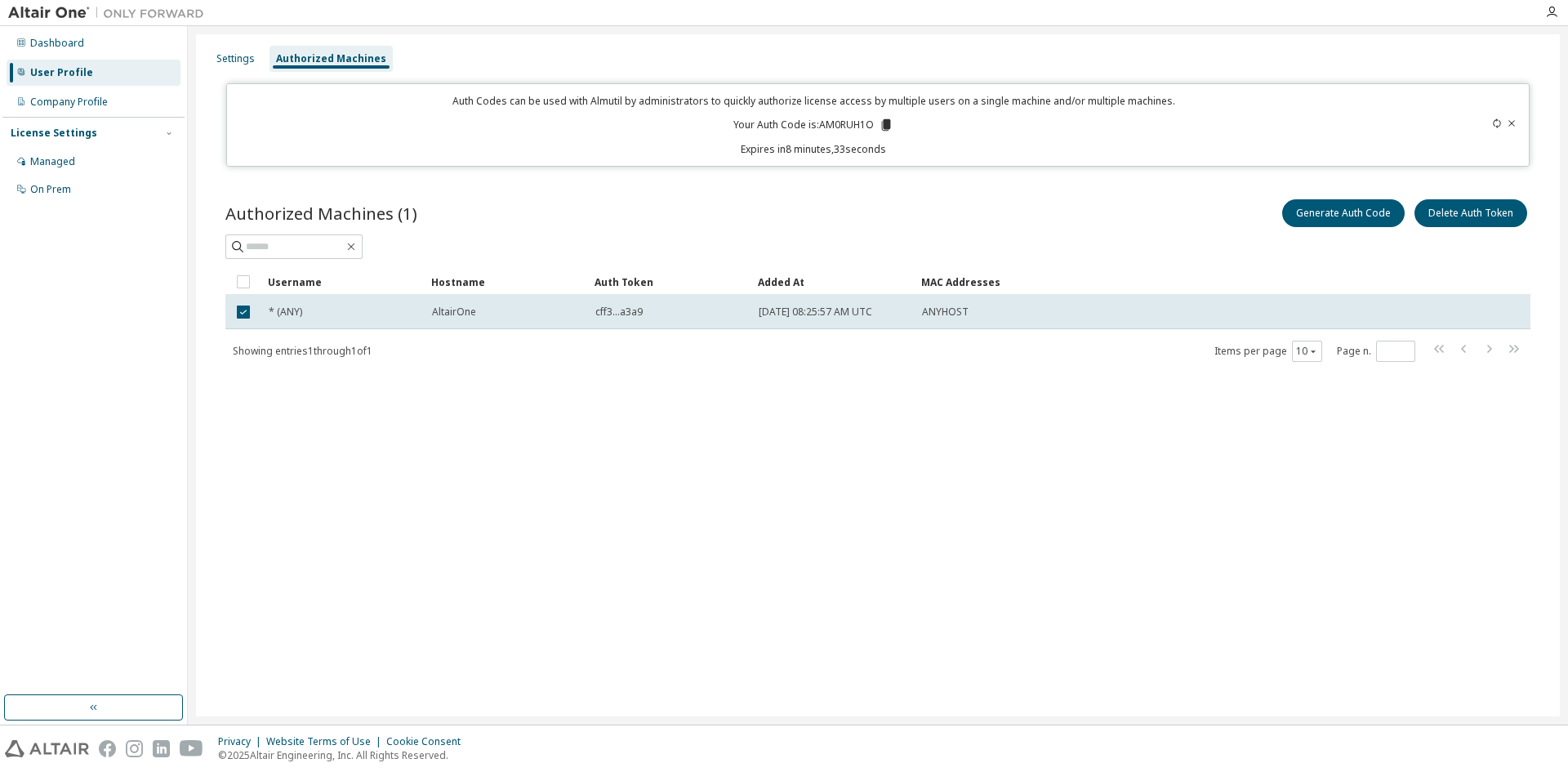
click at [474, 423] on div "Settings Authorized Machines Auth Codes can be used with Almutil by administrat…" at bounding box center [878, 376] width 1364 height 682
click at [224, 61] on div "Settings" at bounding box center [235, 58] width 38 height 13
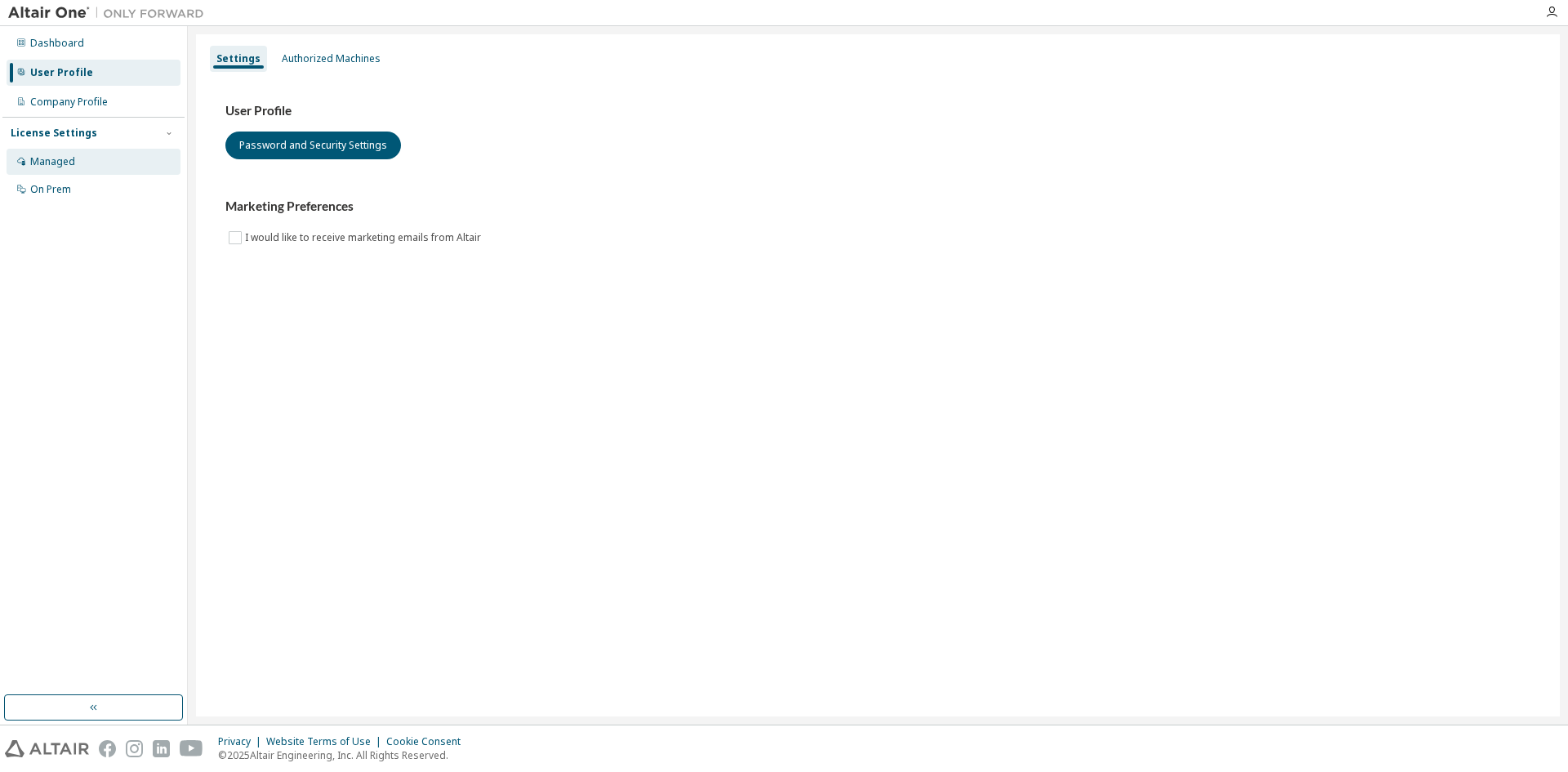
click at [77, 159] on div "Managed" at bounding box center [94, 162] width 174 height 27
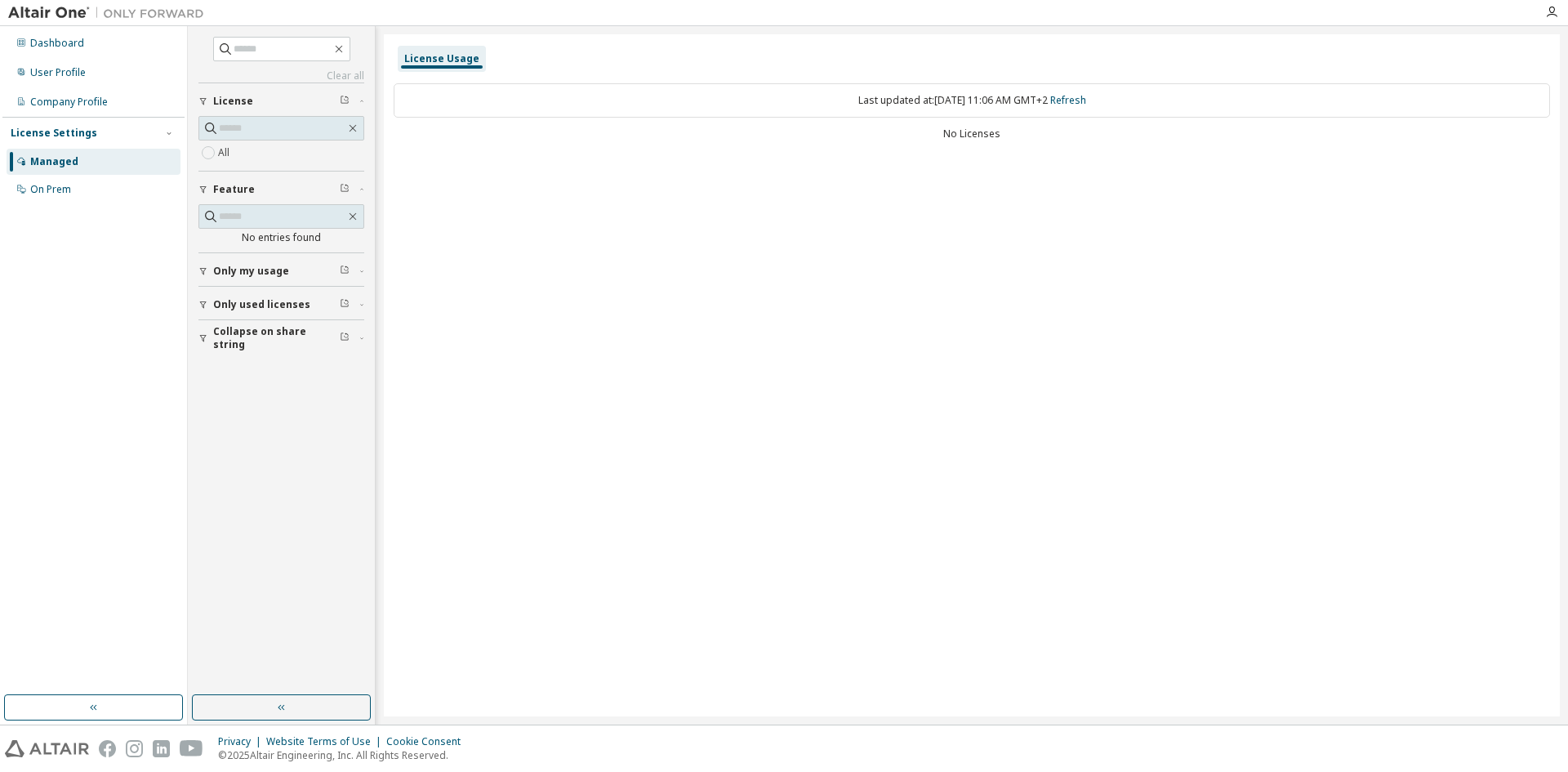
click at [259, 271] on span "Only my usage" at bounding box center [250, 270] width 76 height 13
click at [212, 352] on div "button" at bounding box center [205, 352] width 15 height 10
click at [220, 430] on span "Collapse on share string" at bounding box center [276, 433] width 126 height 27
click at [1077, 101] on link "Refresh" at bounding box center [1068, 100] width 36 height 14
click at [523, 352] on div "License Usage Last updated at: [DATE] 11:06 AM GMT+2 Refresh" at bounding box center [971, 376] width 1176 height 682
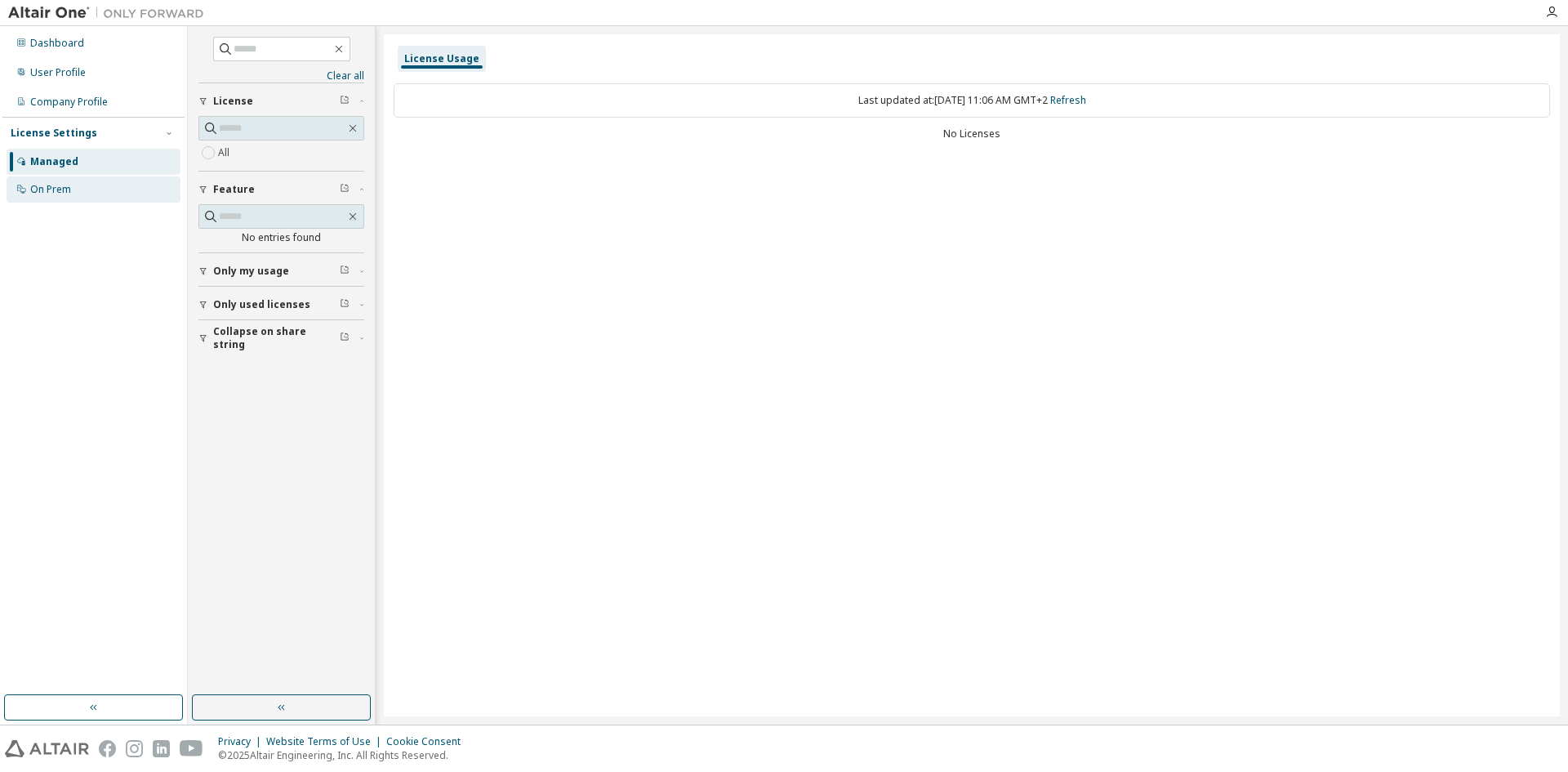
click at [59, 192] on div "On Prem" at bounding box center [50, 189] width 40 height 13
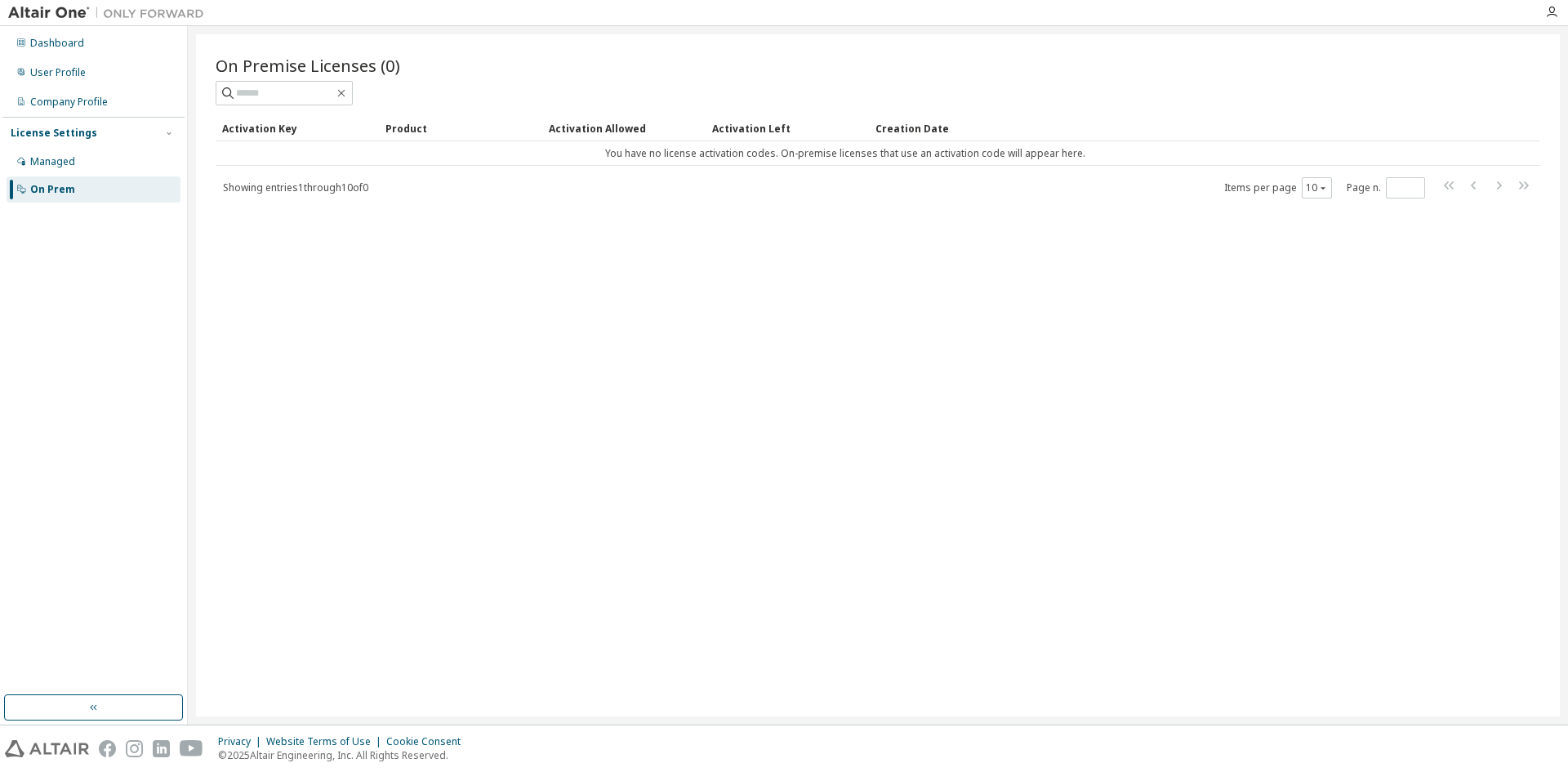
click at [680, 304] on div "On Premise Licenses (0) Clear Load Save Save As Field Operator Value Select fil…" at bounding box center [878, 376] width 1364 height 682
click at [49, 104] on div "Company Profile" at bounding box center [69, 102] width 78 height 13
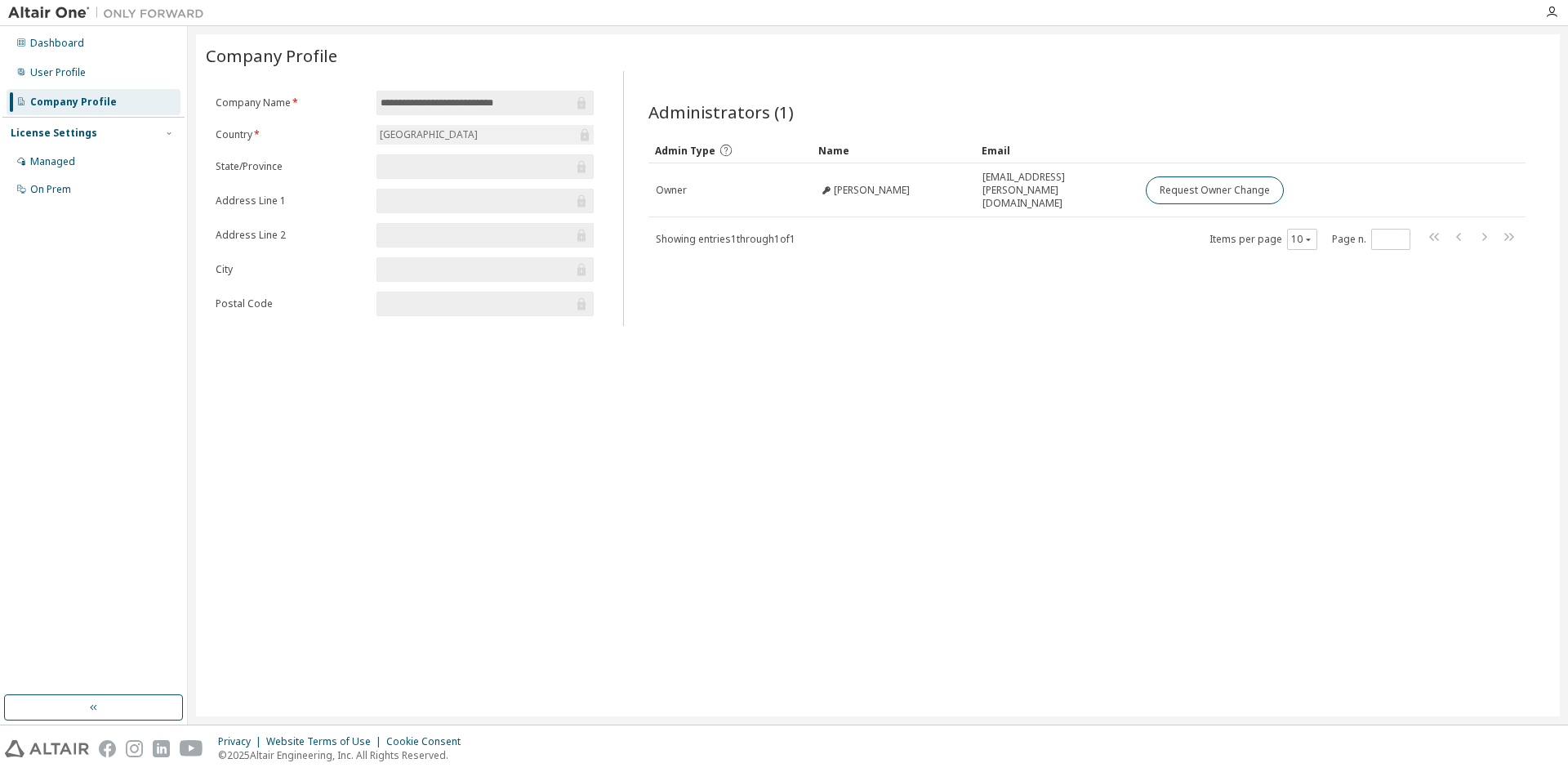
click at [50, 122] on div "License Settings Managed On Prem" at bounding box center [93, 160] width 182 height 88
click at [48, 158] on div "Managed" at bounding box center [53, 161] width 45 height 13
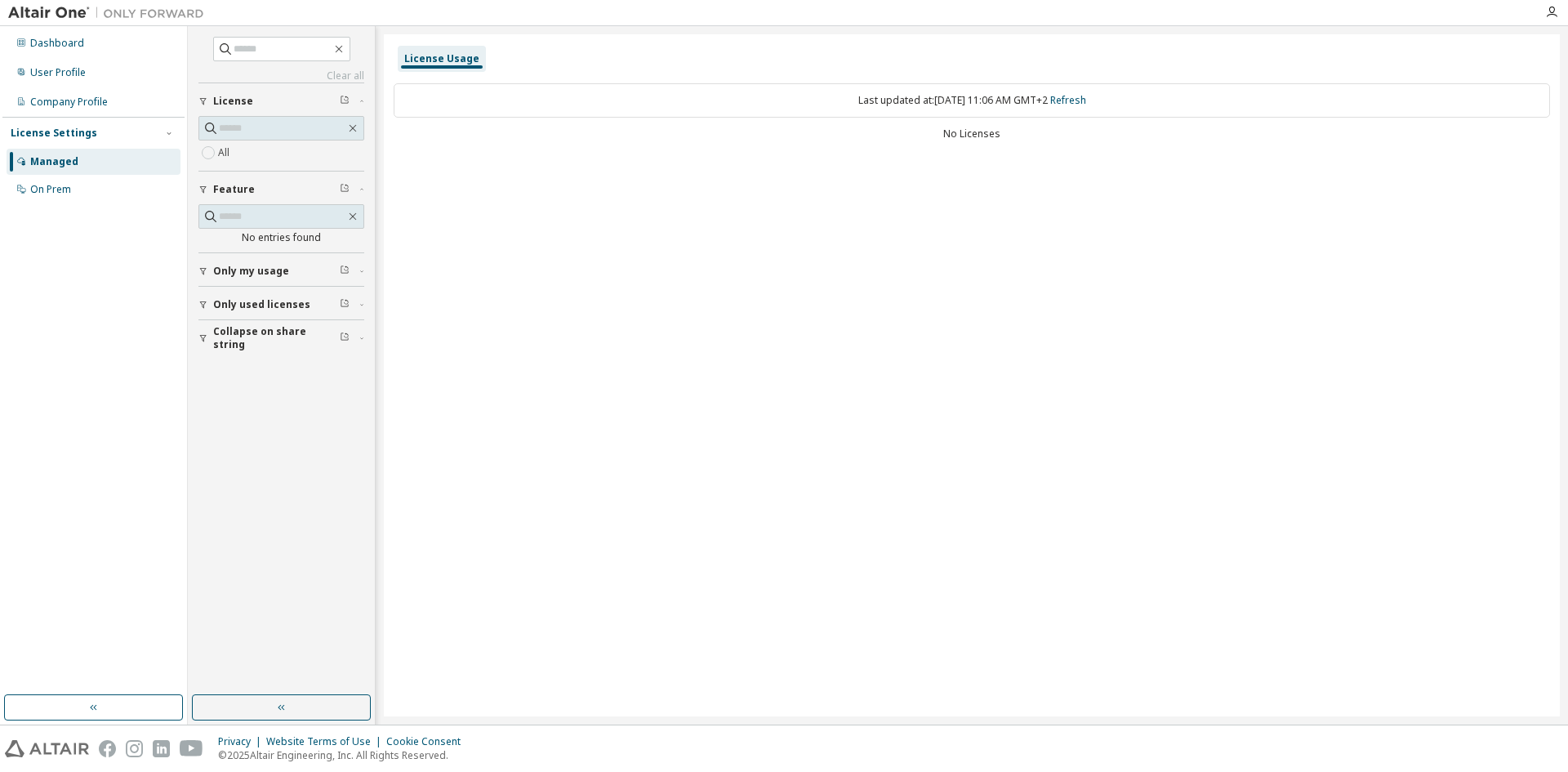
click at [245, 101] on span "License" at bounding box center [233, 101] width 40 height 13
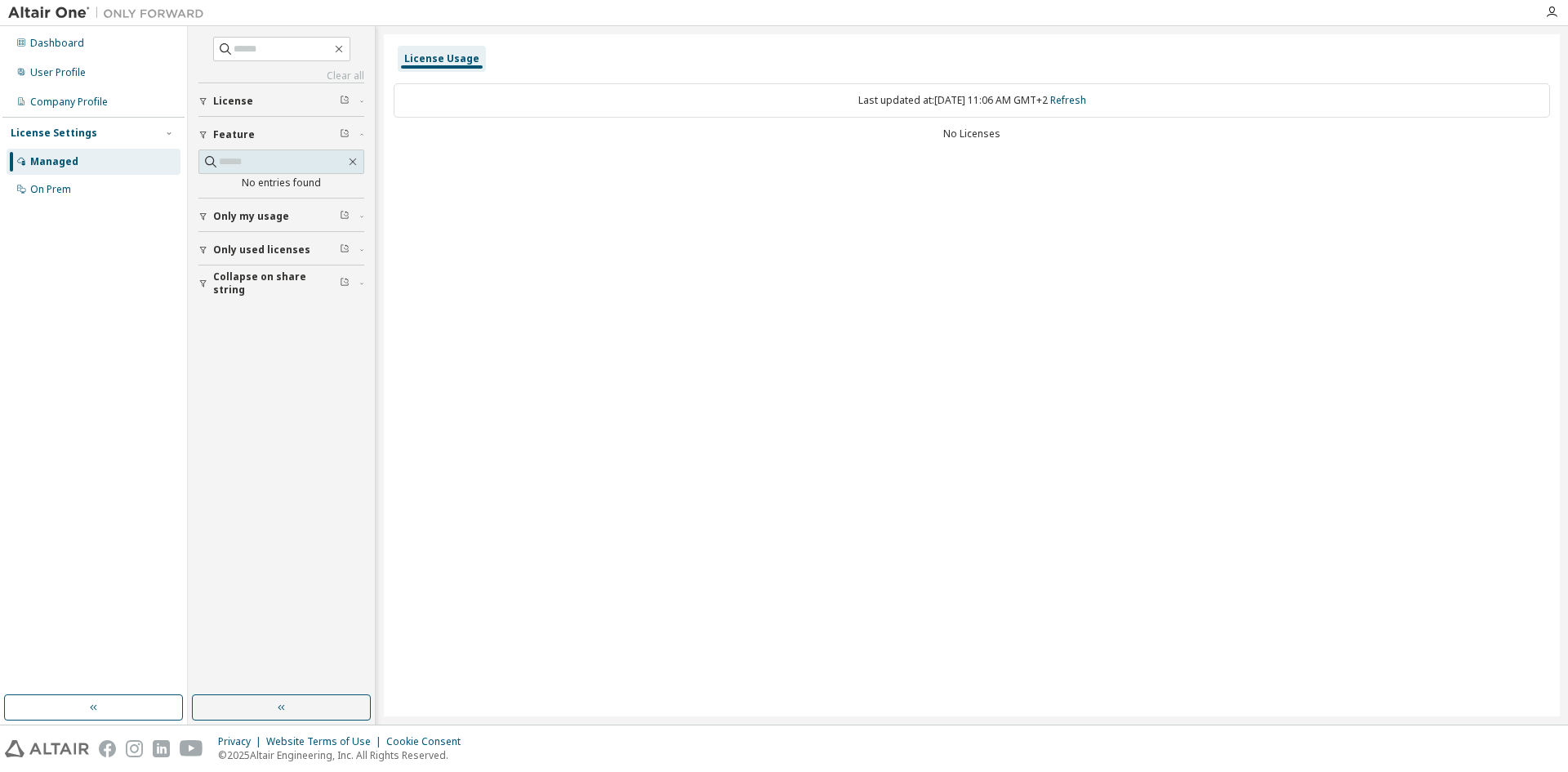
click at [245, 101] on span "License" at bounding box center [233, 101] width 40 height 13
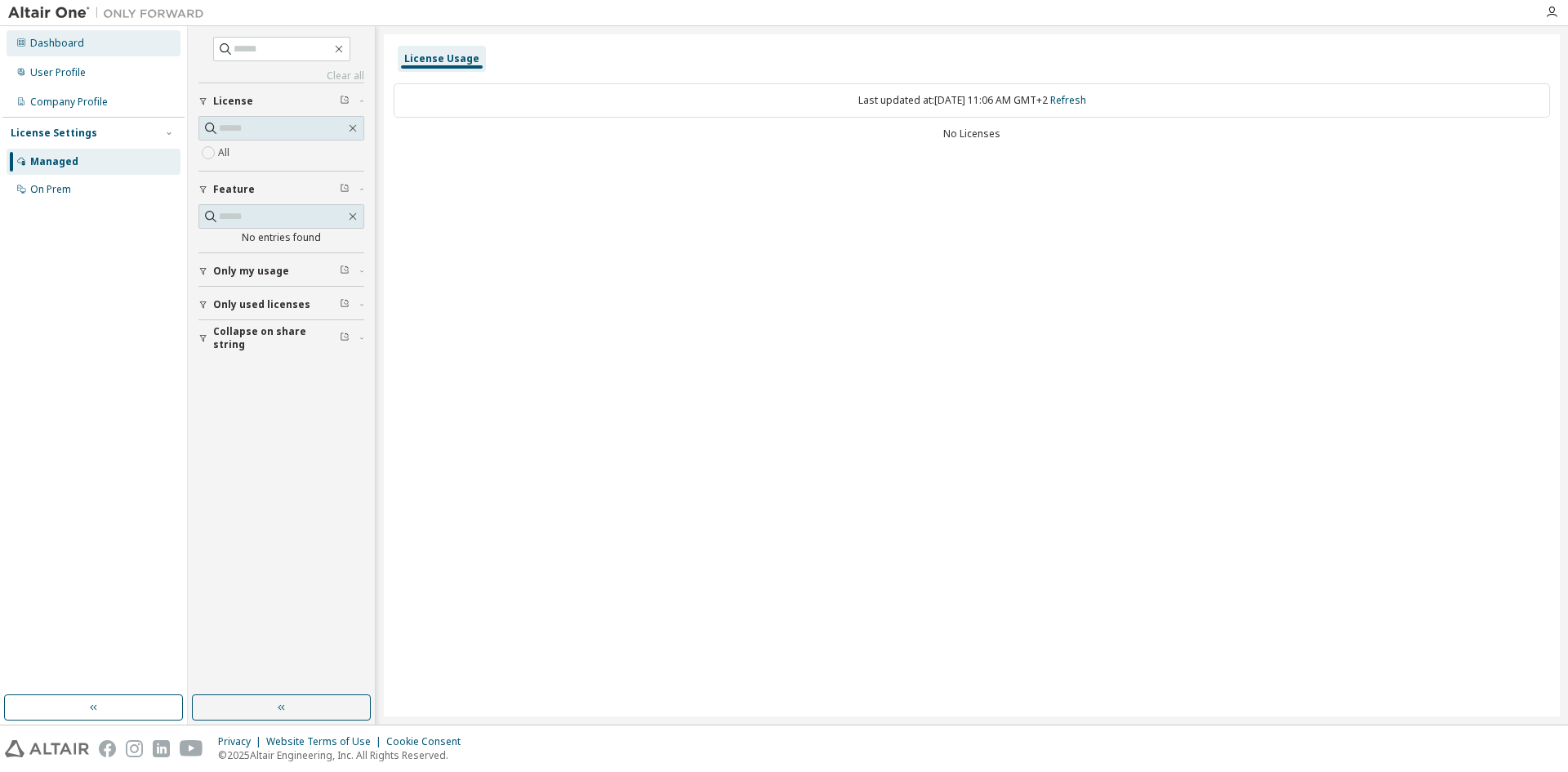
click at [56, 38] on div "Dashboard" at bounding box center [57, 42] width 54 height 13
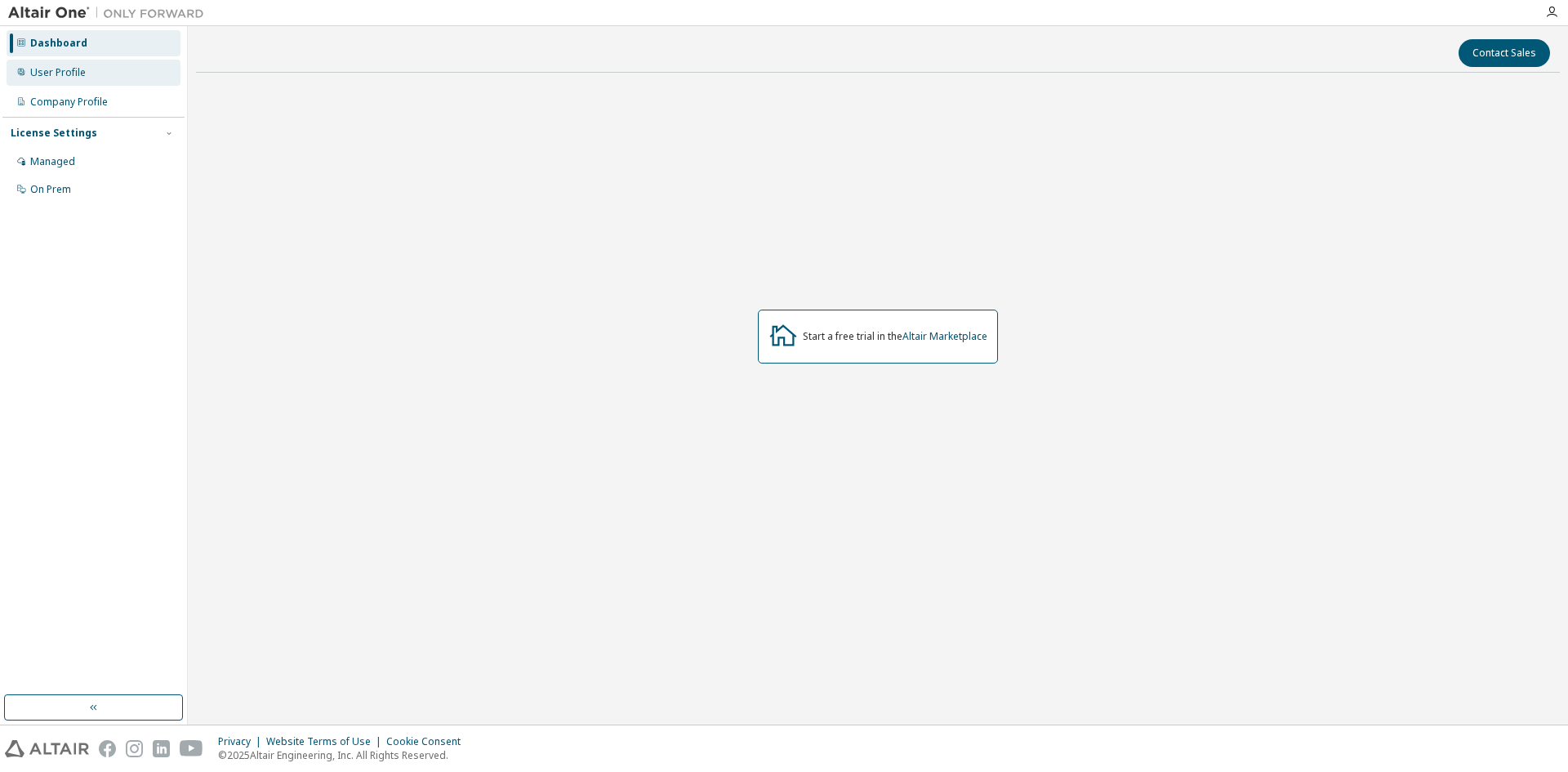
click at [55, 69] on div "User Profile" at bounding box center [58, 72] width 55 height 13
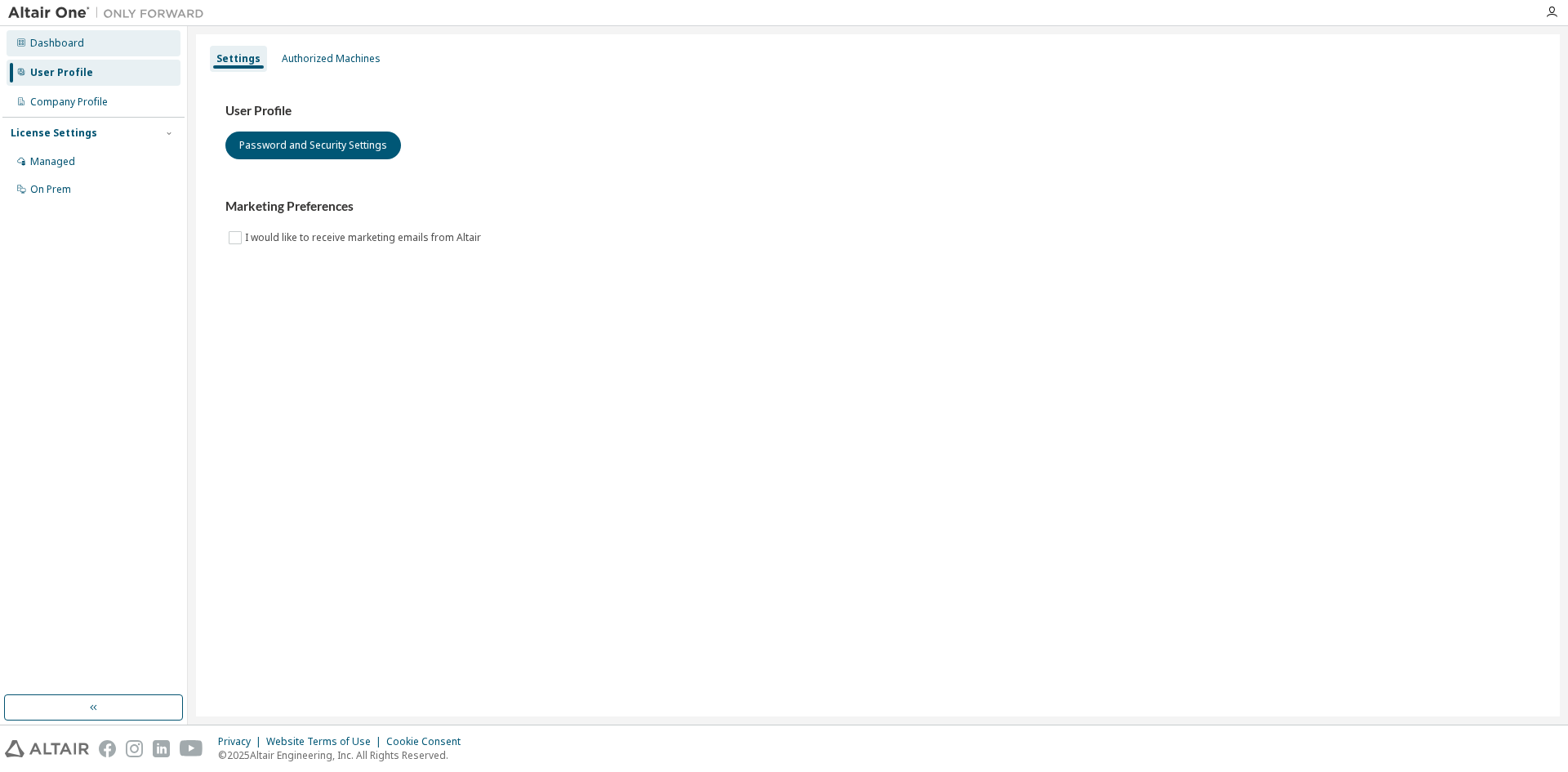
click at [56, 44] on div "Dashboard" at bounding box center [57, 42] width 54 height 13
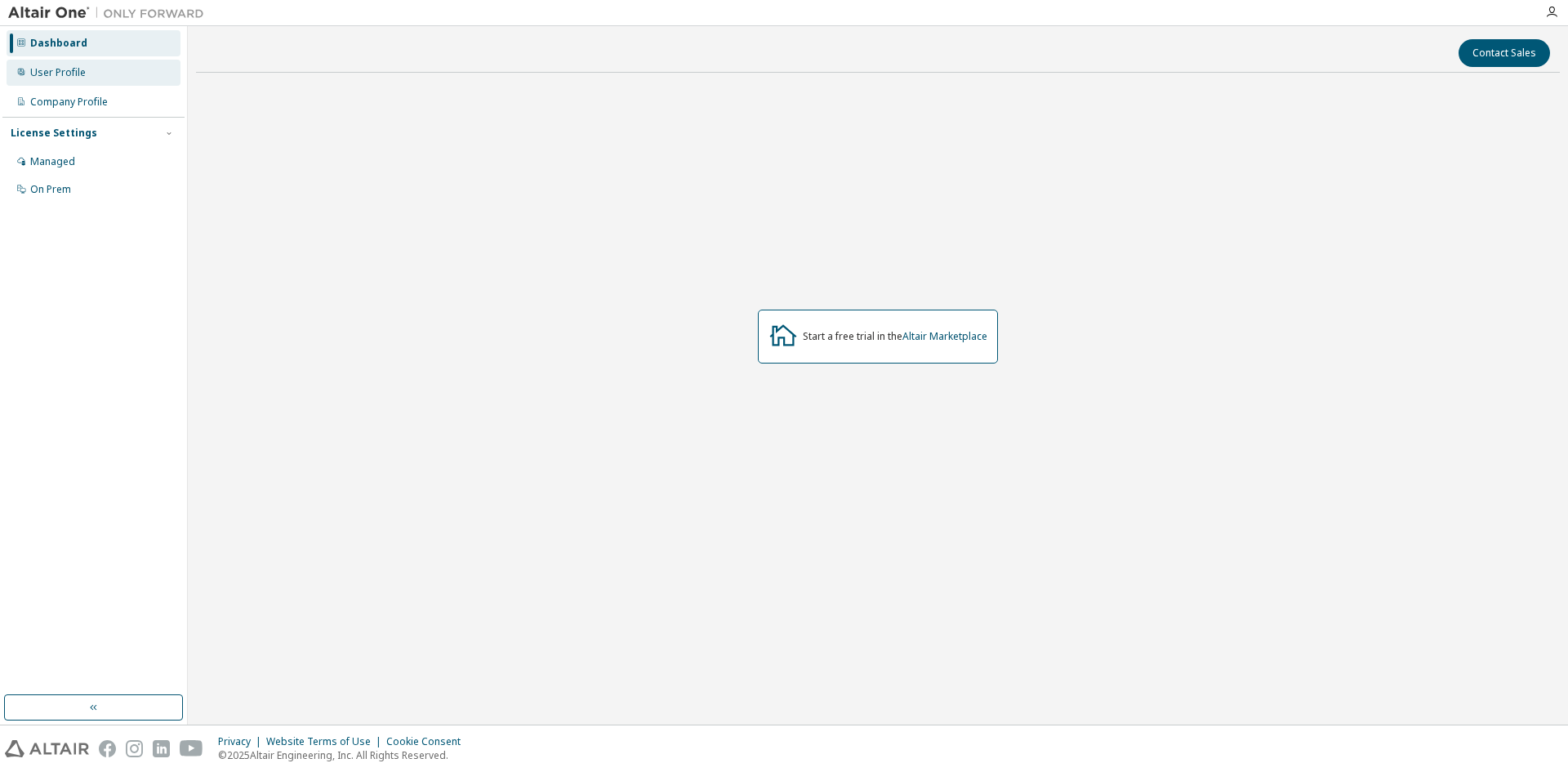
click at [51, 72] on div "User Profile" at bounding box center [58, 72] width 55 height 13
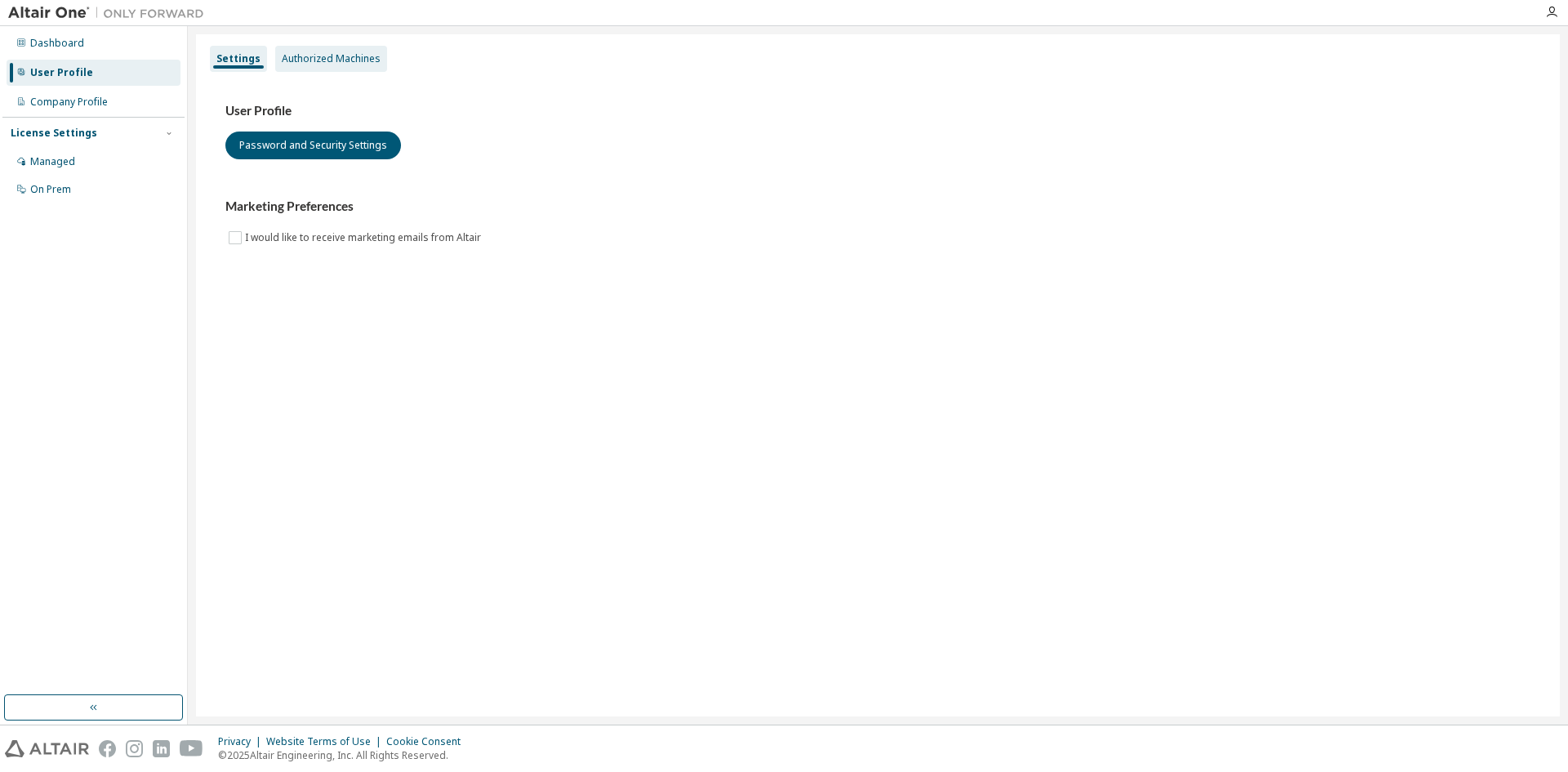
click at [296, 59] on div "Authorized Machines" at bounding box center [331, 58] width 99 height 13
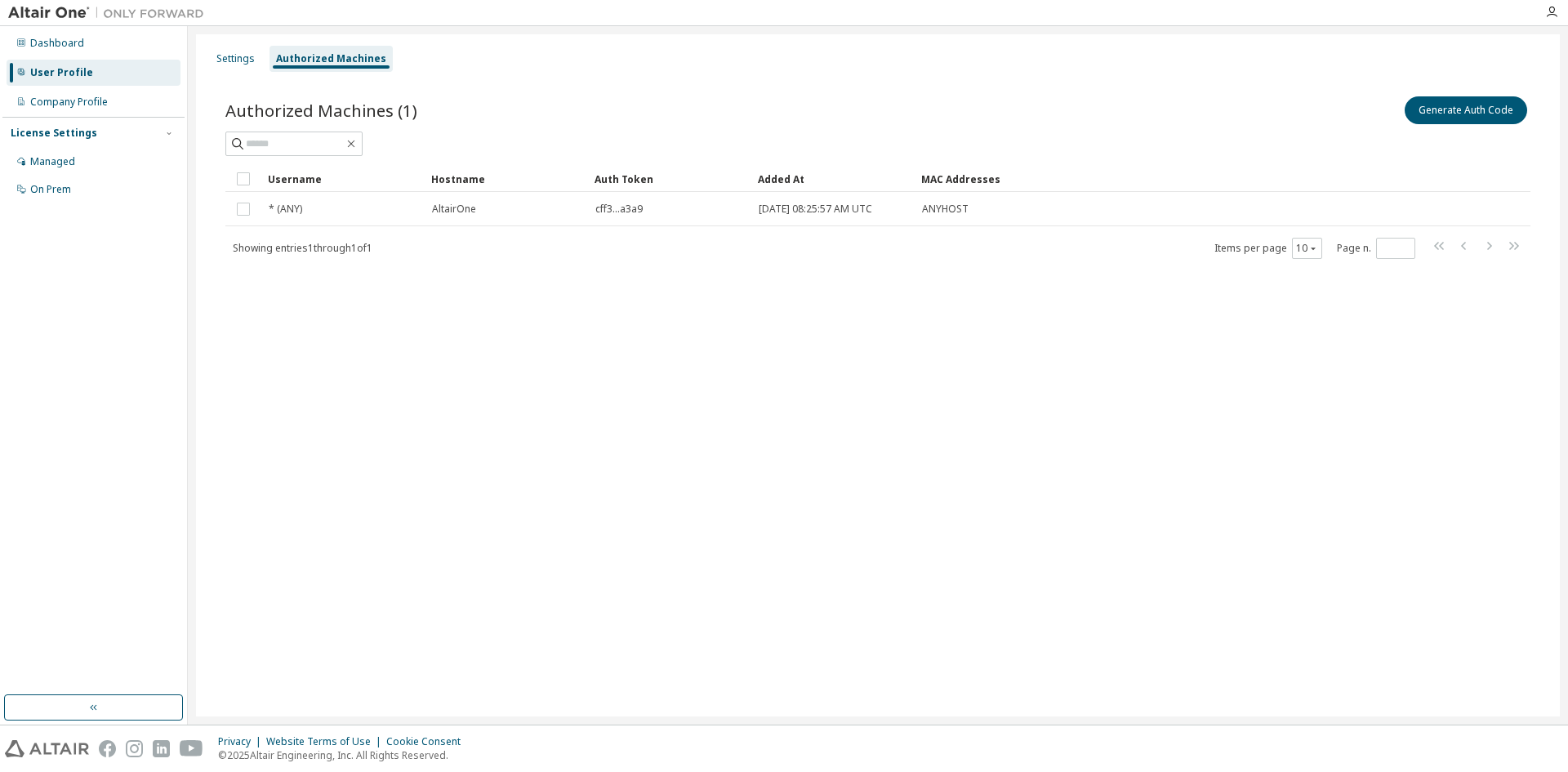
click at [314, 345] on div "Settings Authorized Machines Authorized Machines (1) Generate Auth Code Clear L…" at bounding box center [878, 376] width 1364 height 682
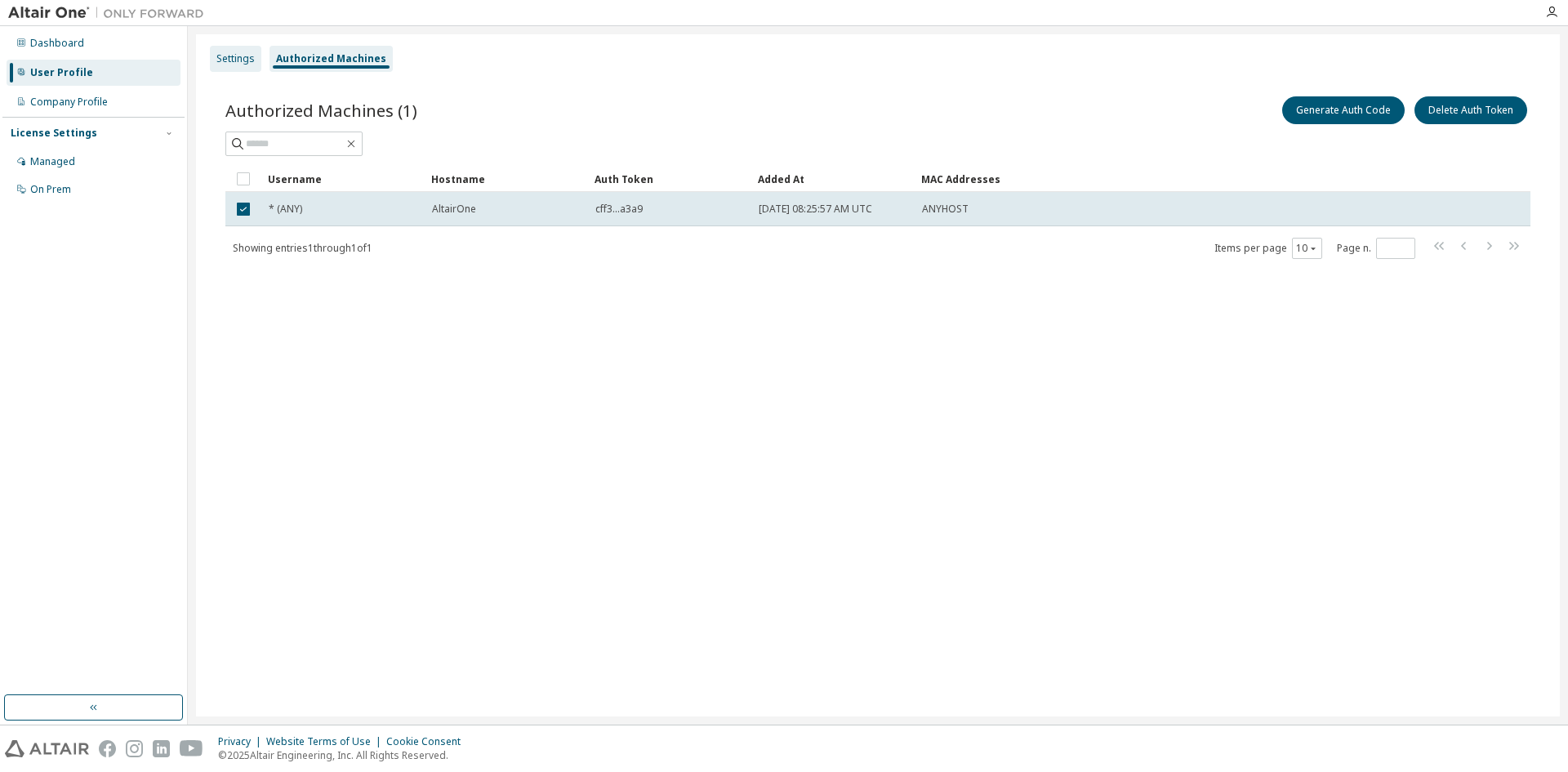
click at [225, 54] on div "Settings" at bounding box center [235, 58] width 38 height 13
